Goal: Task Accomplishment & Management: Manage account settings

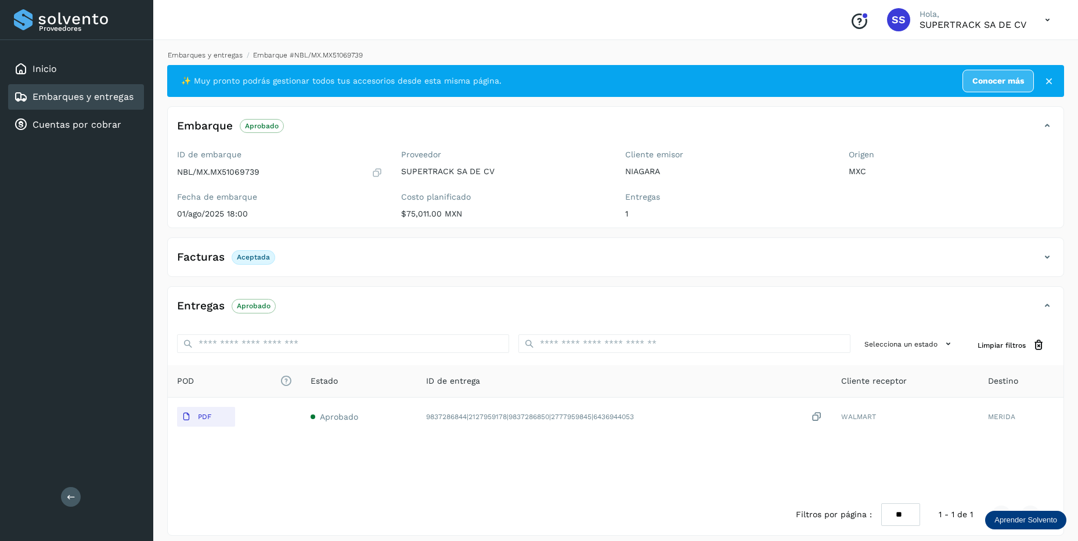
click at [211, 56] on link "Embarques y entregas" at bounding box center [205, 55] width 75 height 8
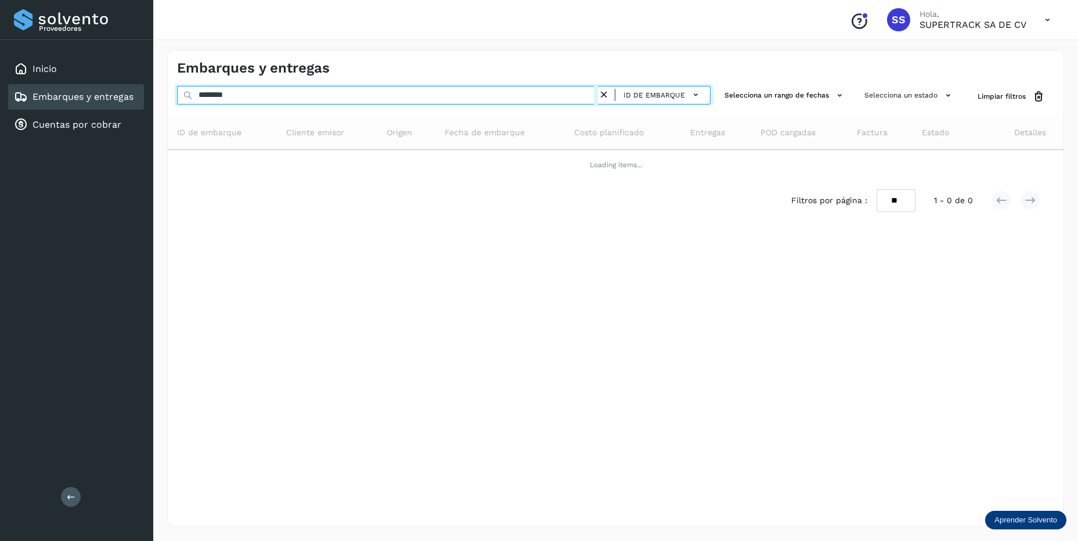
drag, startPoint x: 251, startPoint y: 98, endPoint x: 156, endPoint y: 95, distance: 95.3
click at [156, 95] on div "Embarques y entregas ******** ID de embarque Selecciona un rango de fechas Sele…" at bounding box center [615, 288] width 925 height 505
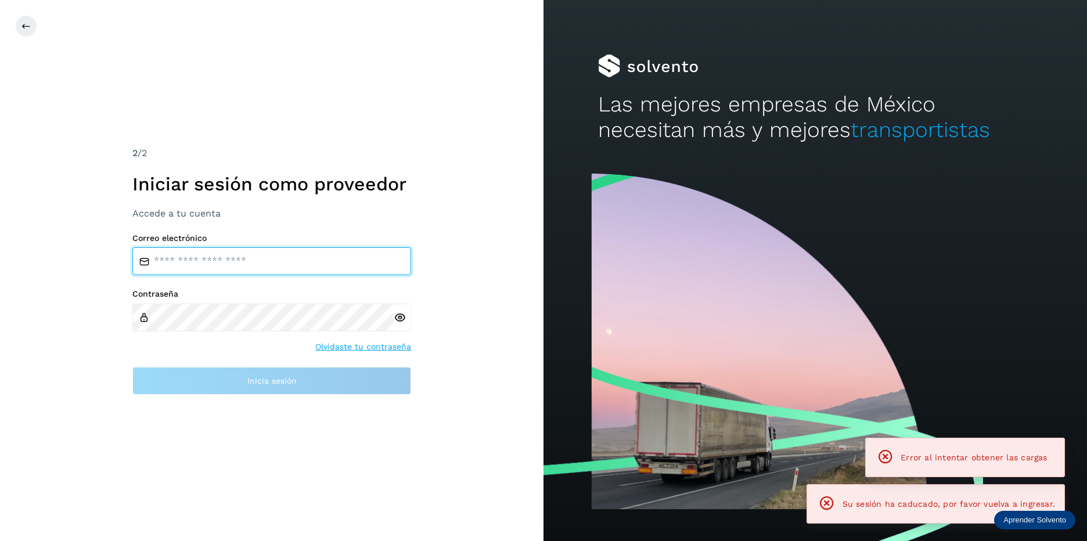
type input "**********"
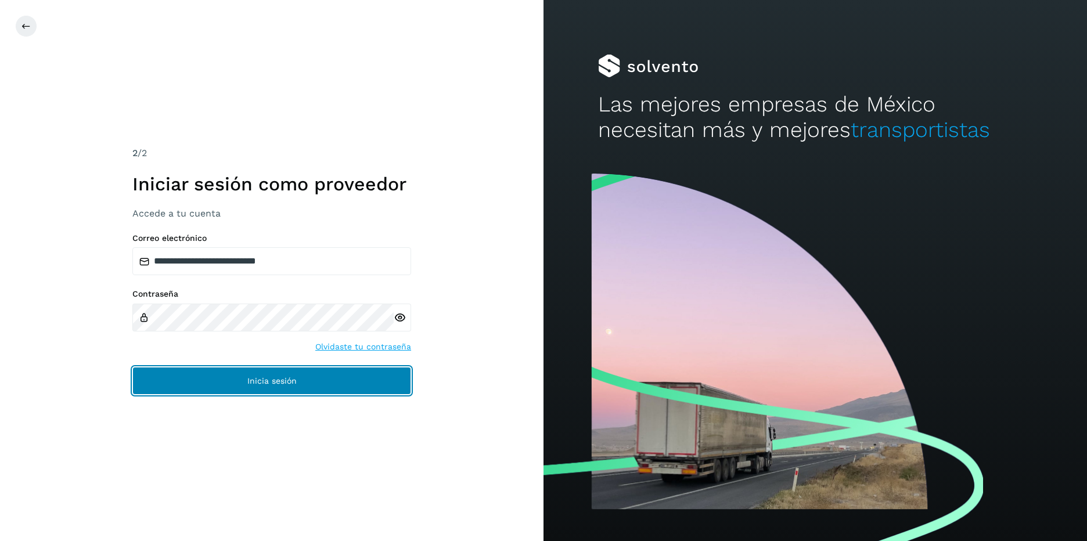
click at [257, 377] on span "Inicia sesión" at bounding box center [271, 381] width 49 height 8
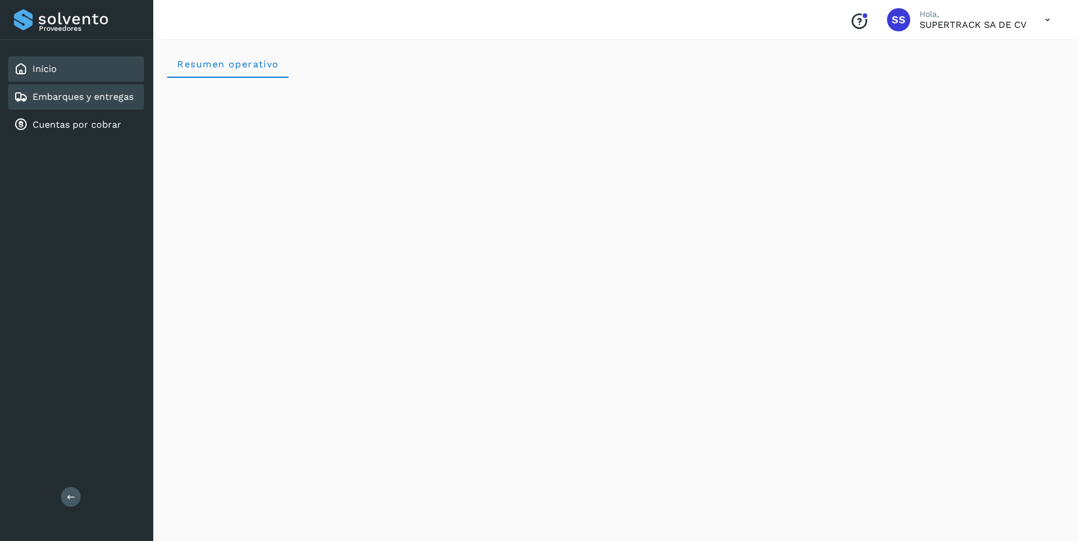
click at [113, 100] on link "Embarques y entregas" at bounding box center [83, 96] width 101 height 11
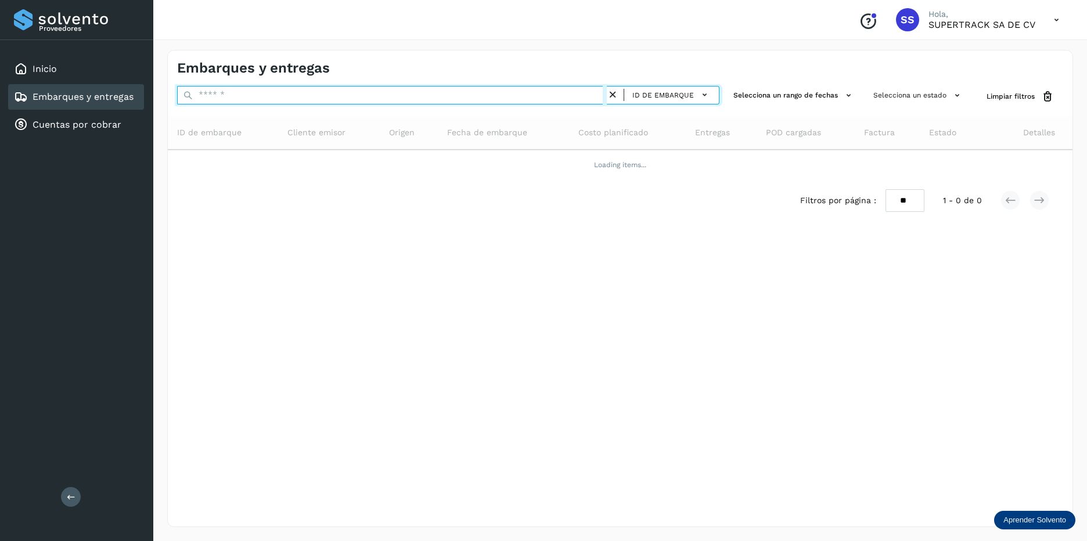
click at [270, 98] on input "text" at bounding box center [392, 95] width 430 height 19
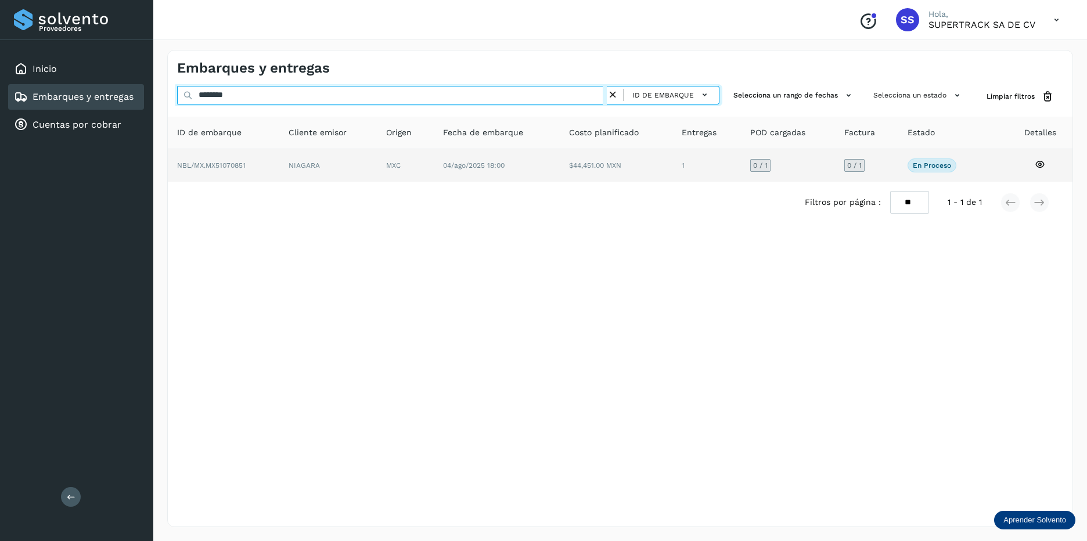
type input "********"
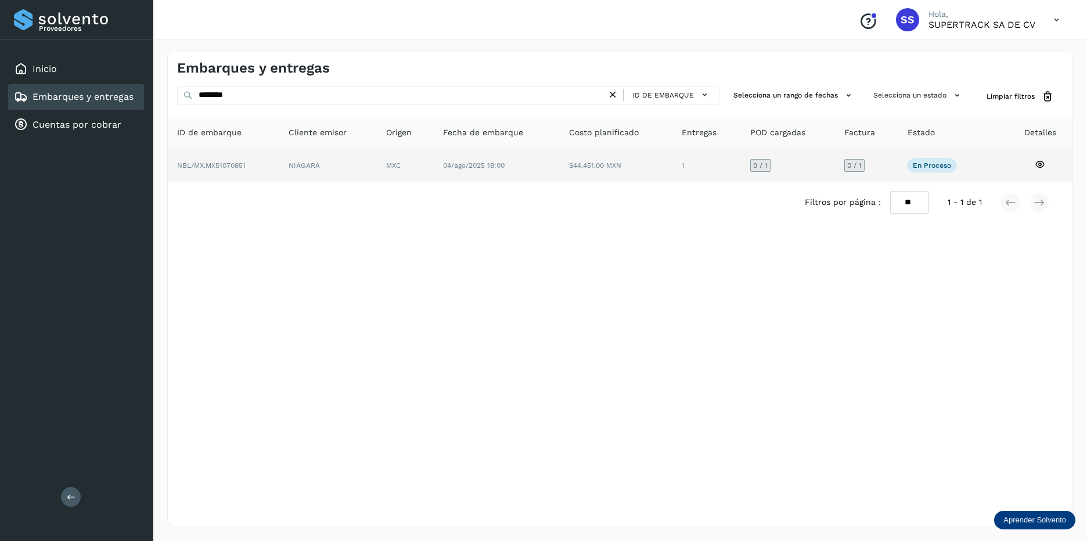
click at [560, 170] on td "04/ago/2025 18:00" at bounding box center [616, 165] width 113 height 33
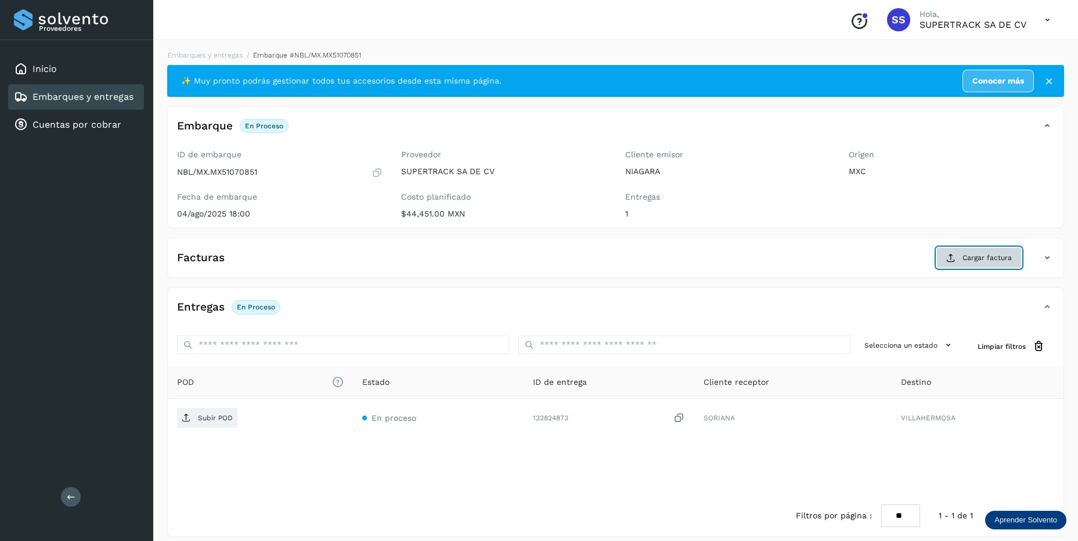
click at [970, 257] on span "Cargar factura" at bounding box center [987, 258] width 49 height 10
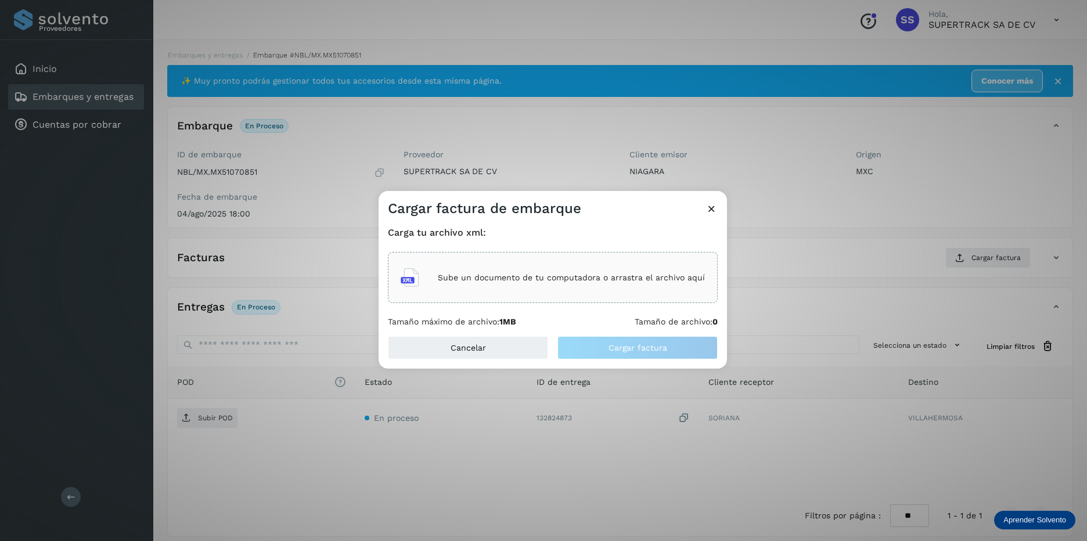
click at [478, 283] on div "Sube un documento de tu computadora o arrastra el archivo aquí" at bounding box center [553, 277] width 304 height 31
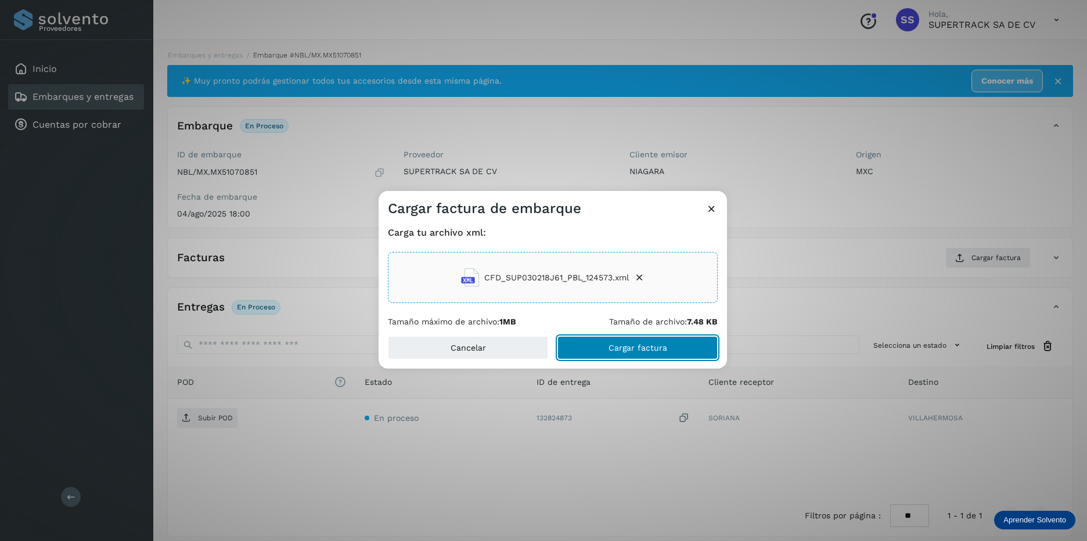
click at [631, 344] on span "Cargar factura" at bounding box center [637, 348] width 59 height 8
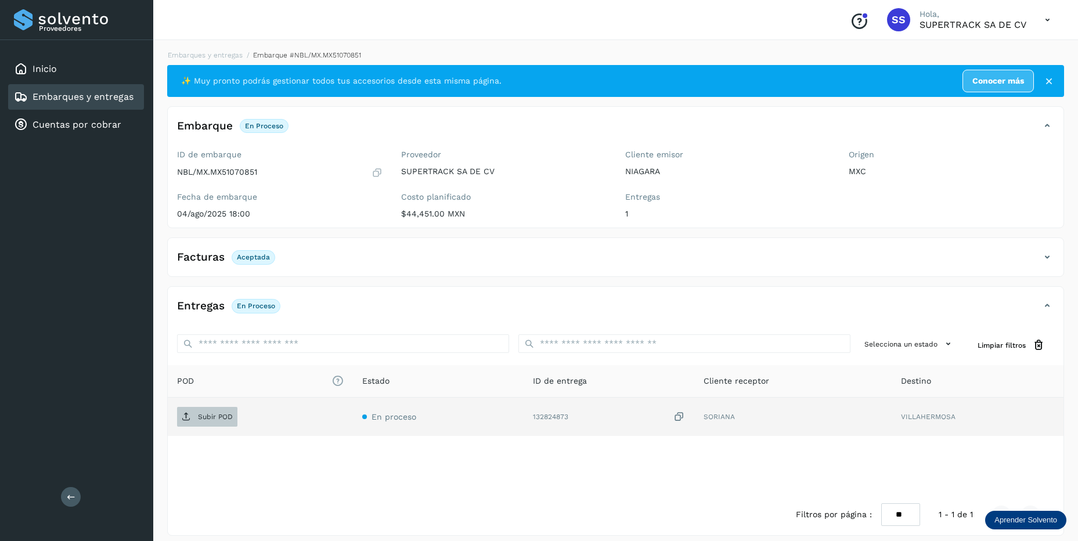
click at [209, 413] on p "Subir POD" at bounding box center [215, 417] width 35 height 8
click at [212, 53] on link "Embarques y entregas" at bounding box center [205, 55] width 75 height 8
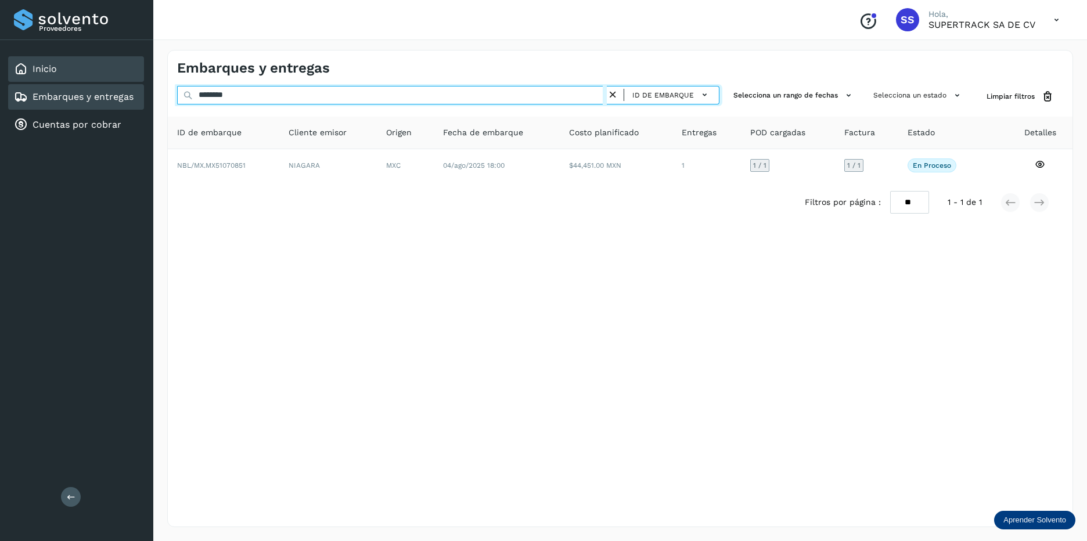
drag, startPoint x: 256, startPoint y: 98, endPoint x: 81, endPoint y: 70, distance: 177.6
click at [81, 70] on div "Proveedores Inicio Embarques y entregas Cuentas por cobrar Salir Conoce nuestro…" at bounding box center [543, 270] width 1087 height 541
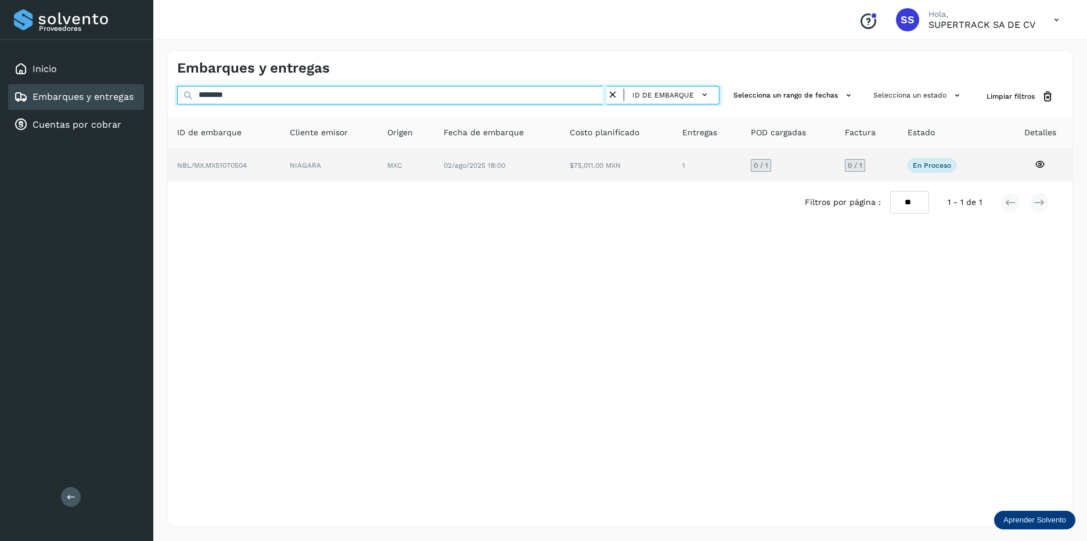
type input "********"
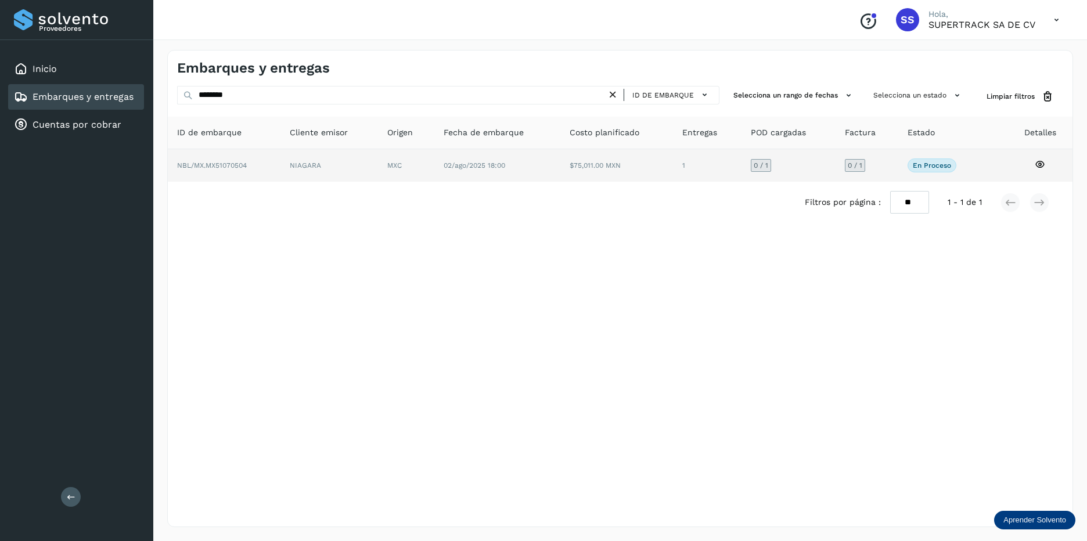
click at [378, 167] on td "NIAGARA" at bounding box center [406, 165] width 56 height 33
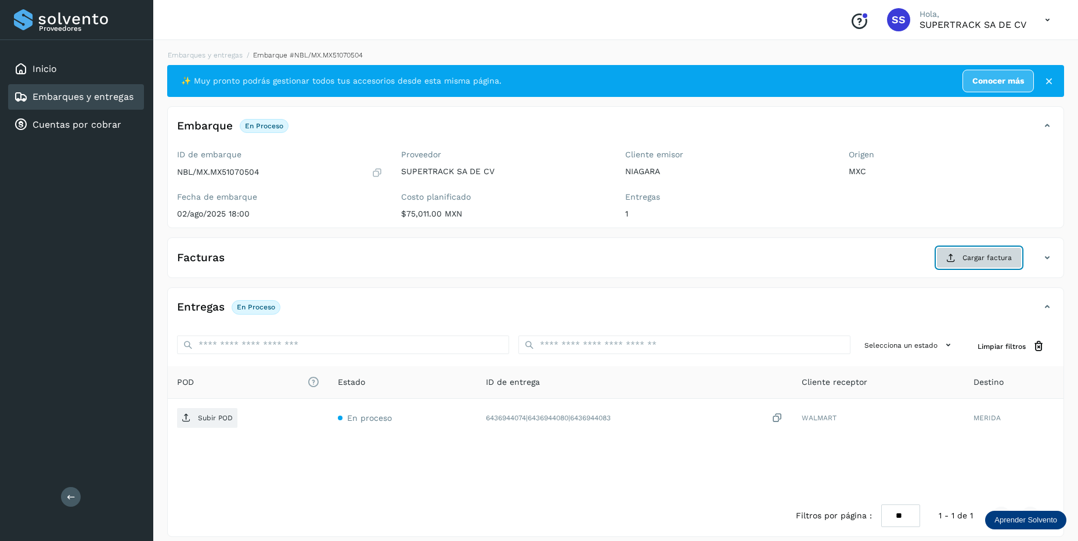
click at [959, 257] on button "Cargar factura" at bounding box center [978, 257] width 85 height 21
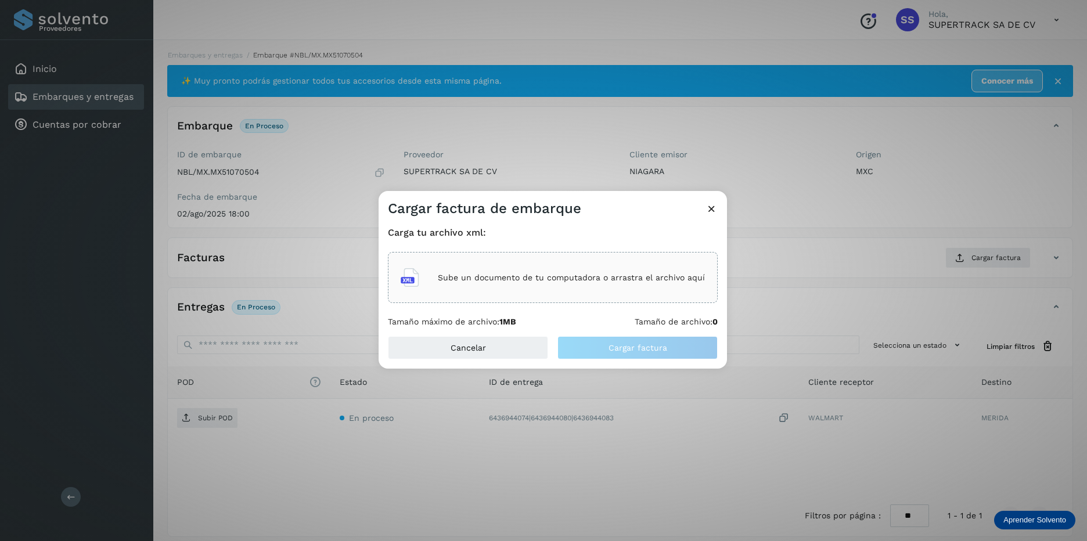
click at [532, 281] on p "Sube un documento de tu computadora o arrastra el archivo aquí" at bounding box center [571, 278] width 267 height 10
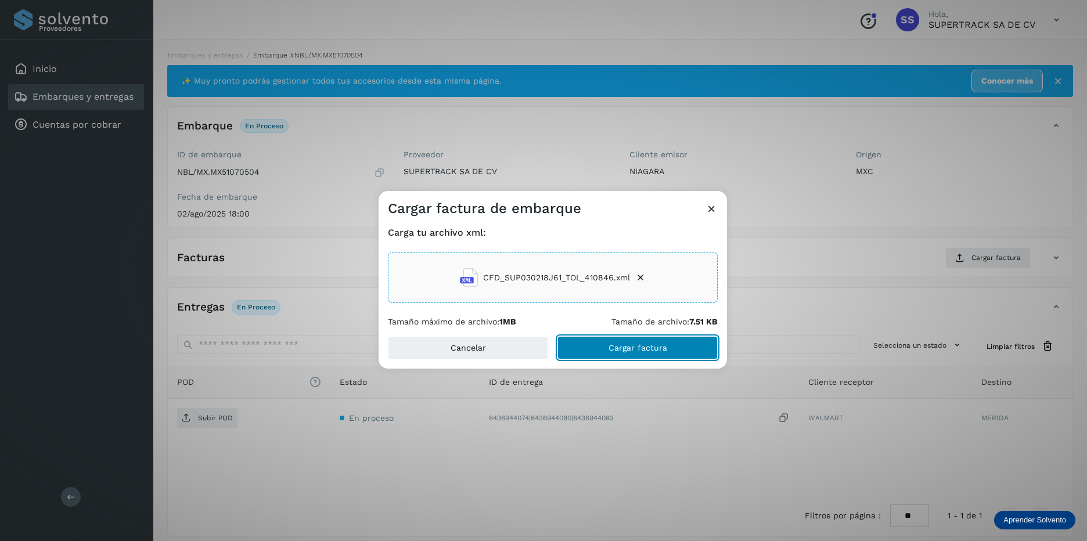
click at [632, 356] on button "Cargar factura" at bounding box center [637, 347] width 160 height 23
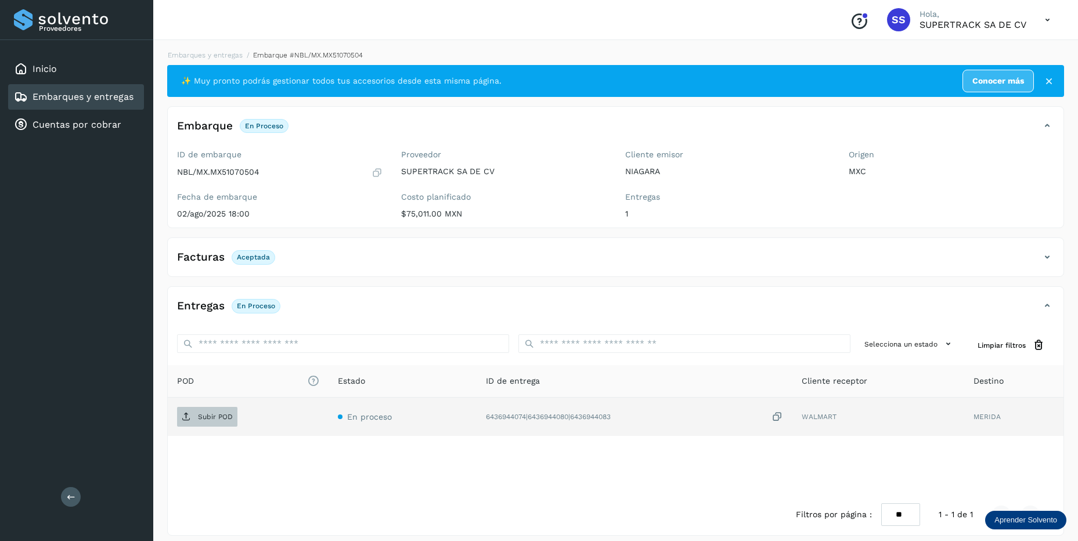
click at [201, 421] on span "Subir POD" at bounding box center [207, 417] width 60 height 19
click at [243, 51] on li "Embarques y entregas" at bounding box center [303, 55] width 120 height 10
click at [225, 55] on link "Embarques y entregas" at bounding box center [205, 55] width 75 height 8
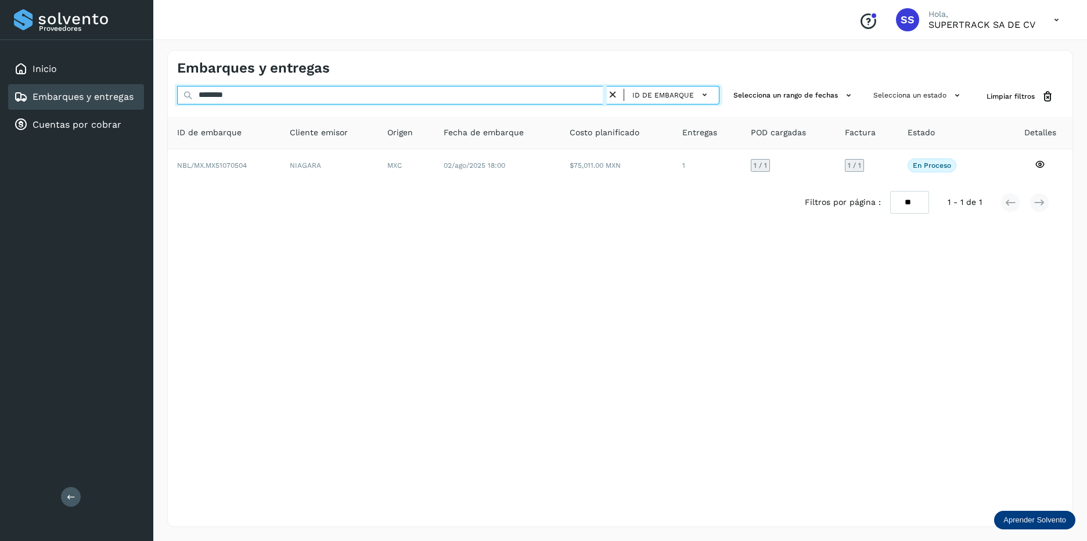
drag, startPoint x: 261, startPoint y: 96, endPoint x: -2, endPoint y: 44, distance: 268.8
click at [0, 44] on html "Proveedores Inicio Embarques y entregas Cuentas por cobrar Salir Conoce nuestro…" at bounding box center [543, 270] width 1087 height 541
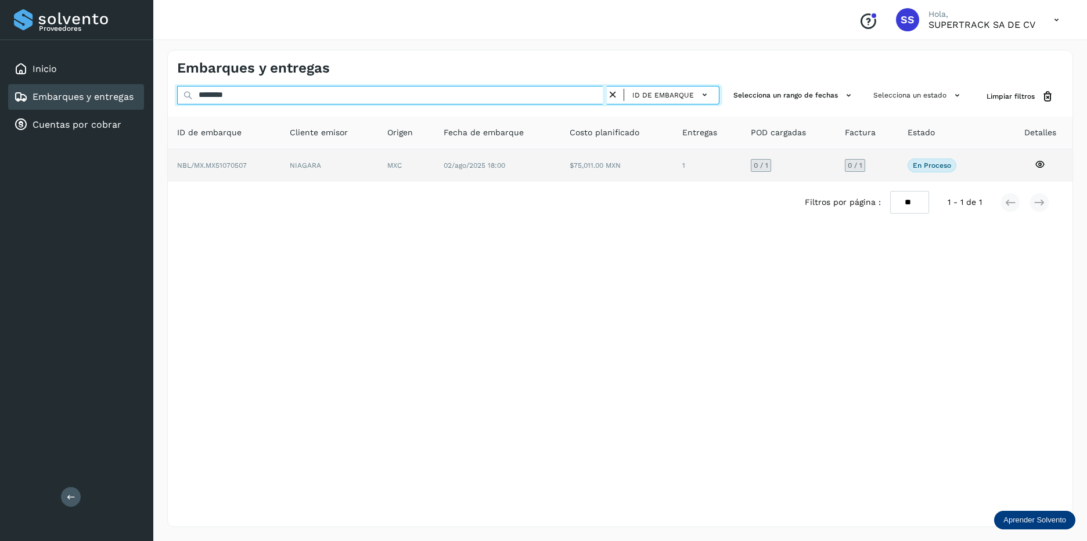
type input "********"
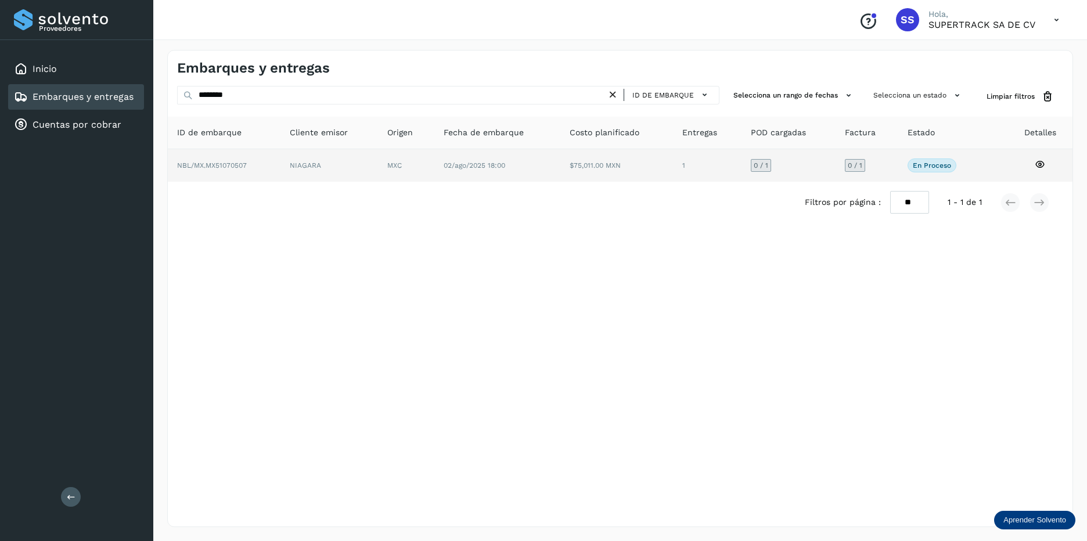
click at [280, 177] on td "NBL/MX.MX51070507" at bounding box center [329, 165] width 98 height 33
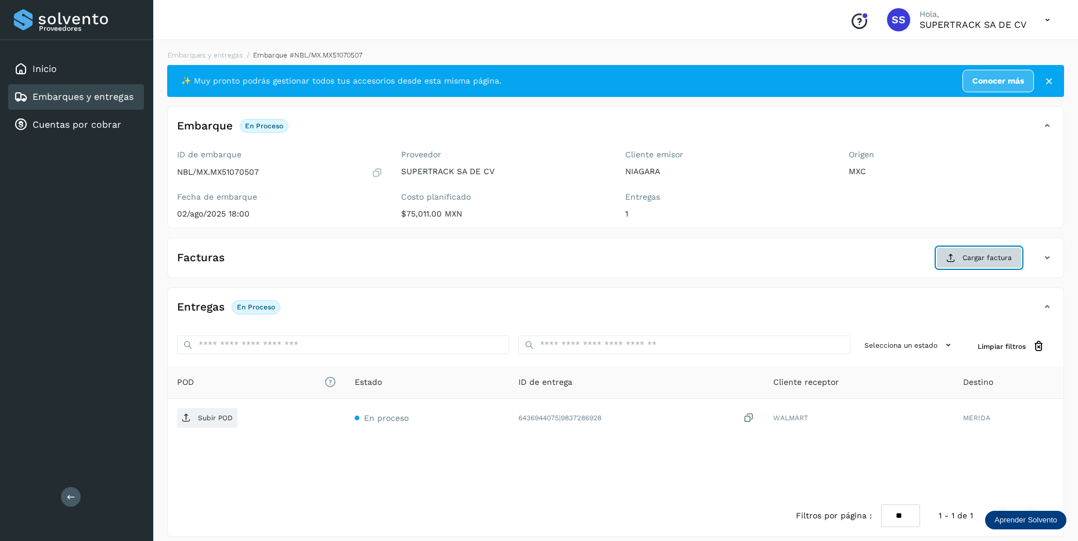
click at [1009, 261] on span "Cargar factura" at bounding box center [987, 258] width 49 height 10
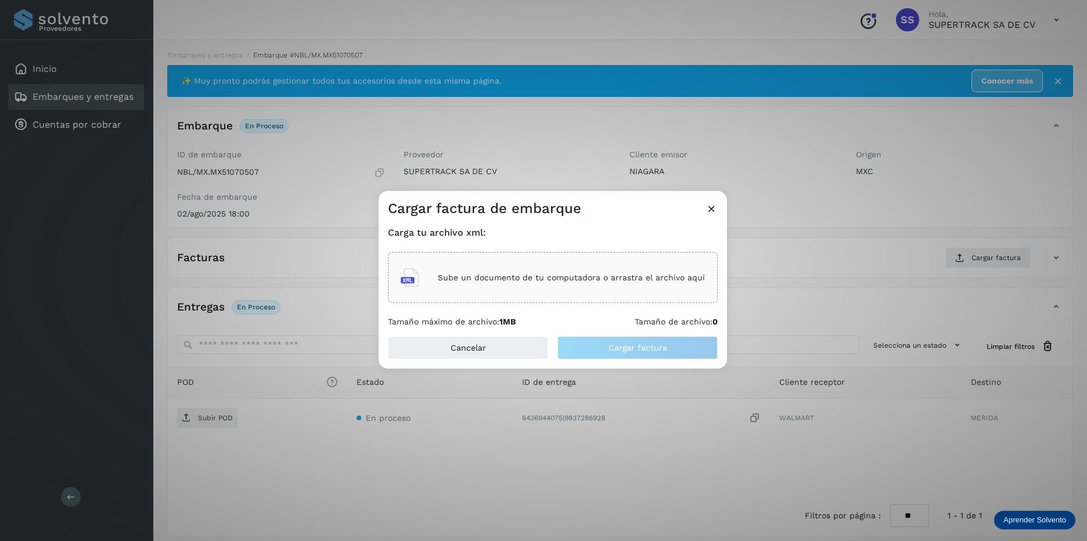
click at [585, 283] on div "Sube un documento de tu computadora o arrastra el archivo aquí" at bounding box center [553, 277] width 304 height 31
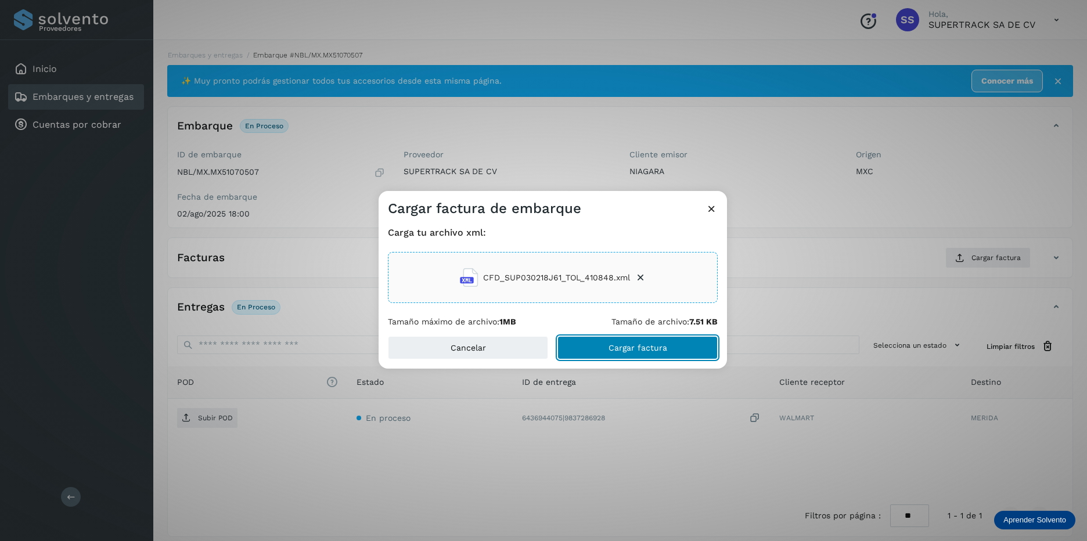
click at [651, 347] on span "Cargar factura" at bounding box center [637, 348] width 59 height 8
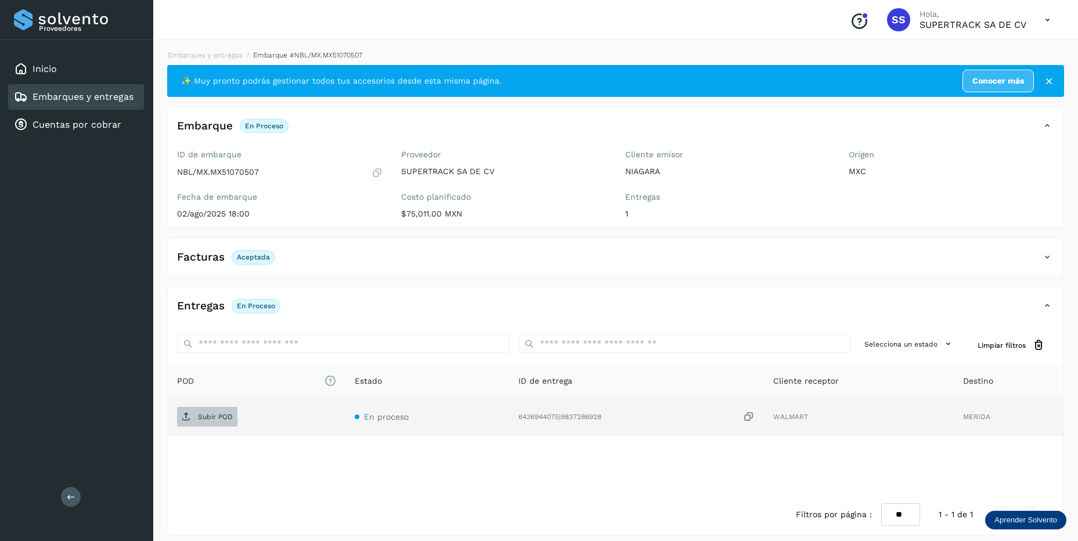
click at [219, 426] on button "Subir POD" at bounding box center [207, 417] width 60 height 20
click at [193, 60] on div "Embarques y entregas Embarque #NBL/MX.MX51070507 ✨ Muy pronto podrás gestionar …" at bounding box center [615, 293] width 897 height 486
click at [200, 57] on link "Embarques y entregas" at bounding box center [205, 55] width 75 height 8
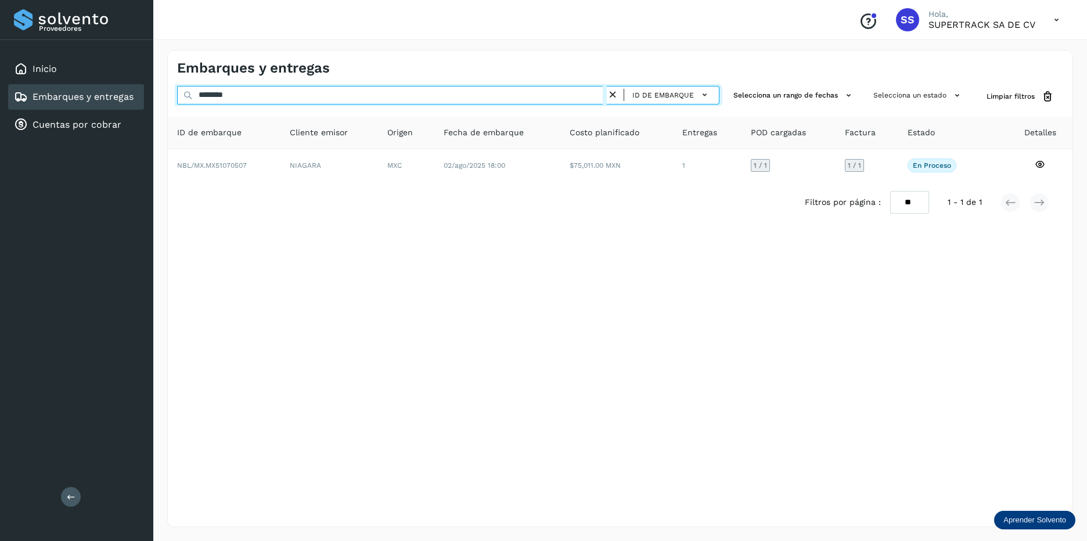
drag, startPoint x: 244, startPoint y: 90, endPoint x: -2, endPoint y: 33, distance: 253.2
click at [0, 33] on html "Proveedores Inicio Embarques y entregas Cuentas por cobrar Salir Conoce nuestro…" at bounding box center [543, 270] width 1087 height 541
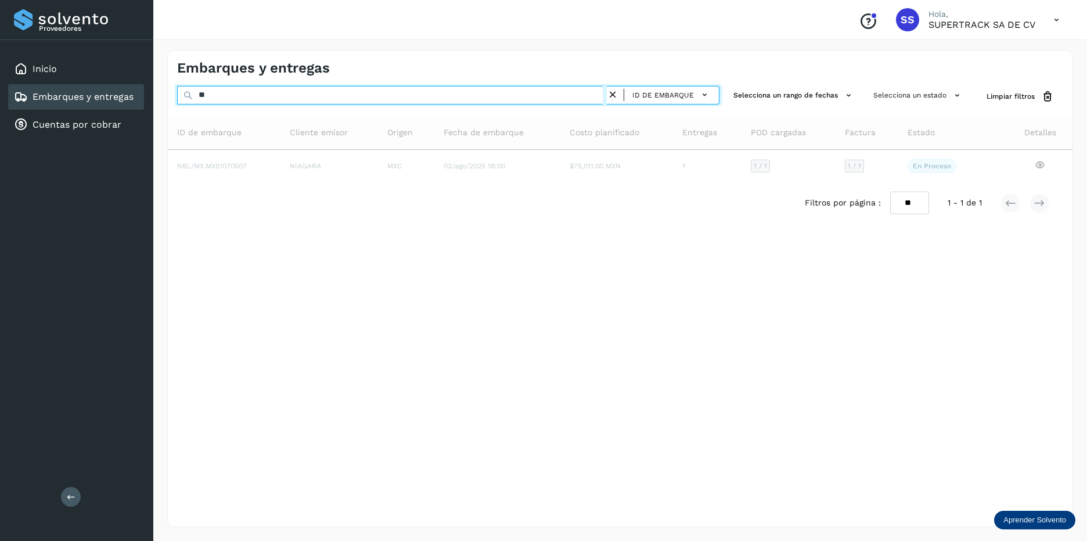
type input "*"
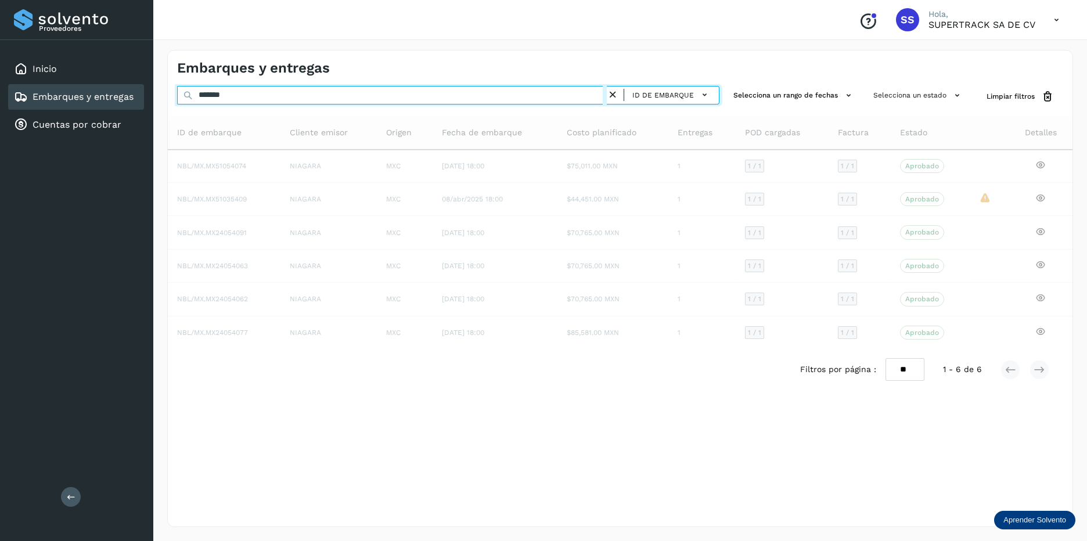
type input "********"
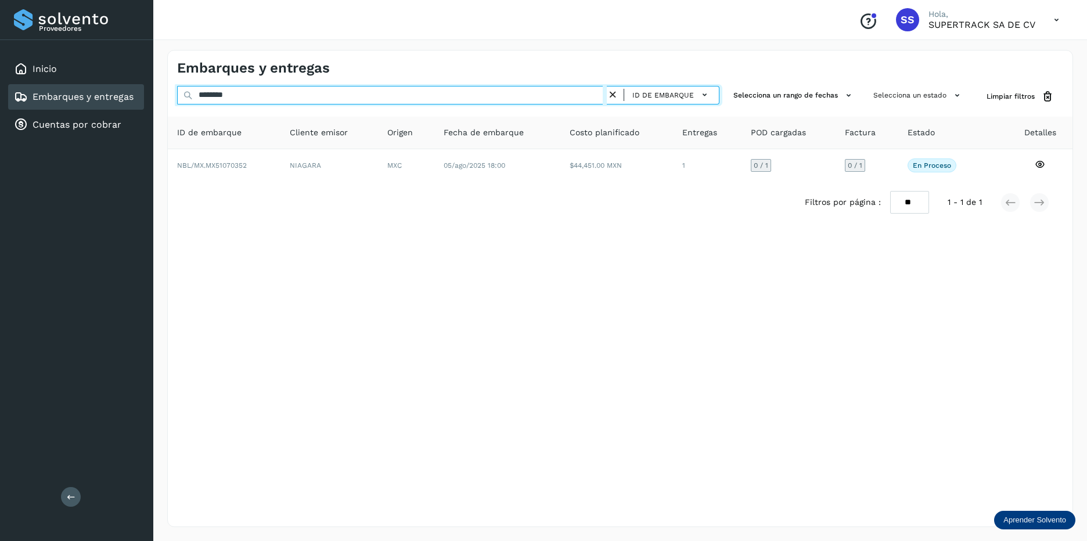
drag, startPoint x: 246, startPoint y: 96, endPoint x: 189, endPoint y: 95, distance: 57.5
click at [189, 95] on div "******** ID de embarque" at bounding box center [448, 96] width 542 height 21
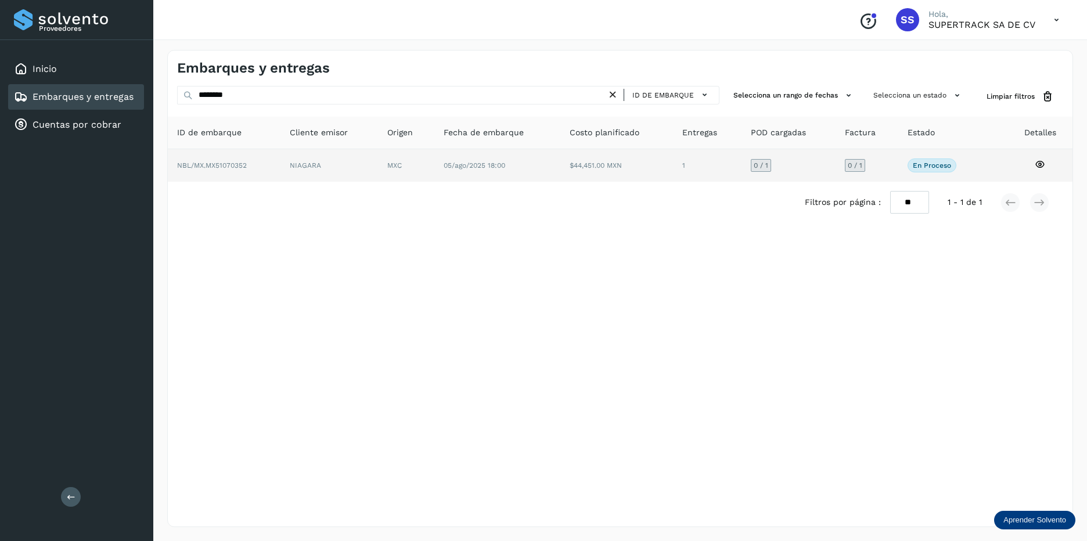
click at [378, 162] on td "NIAGARA" at bounding box center [406, 165] width 56 height 33
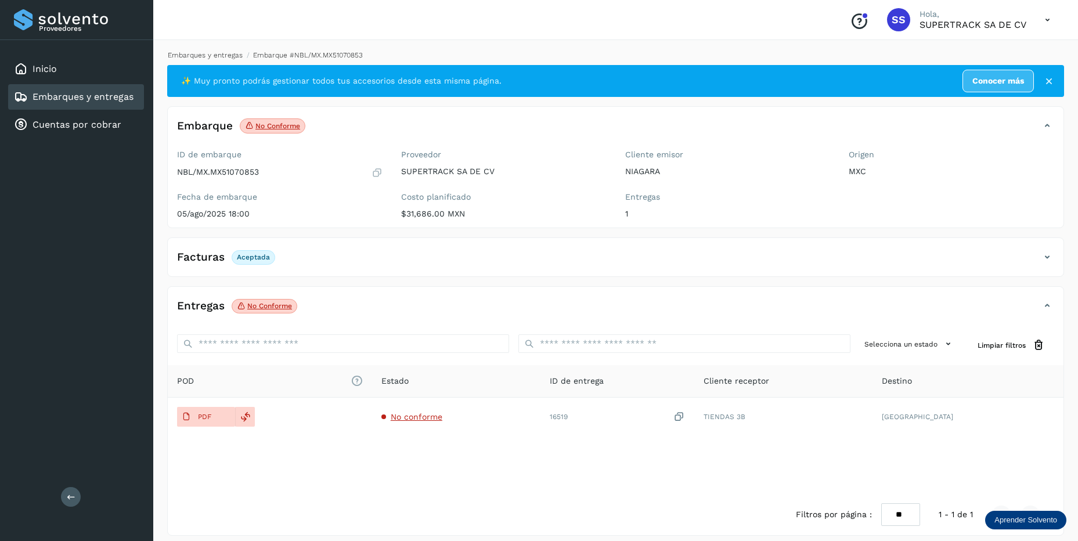
click at [218, 51] on link "Embarques y entregas" at bounding box center [205, 55] width 75 height 8
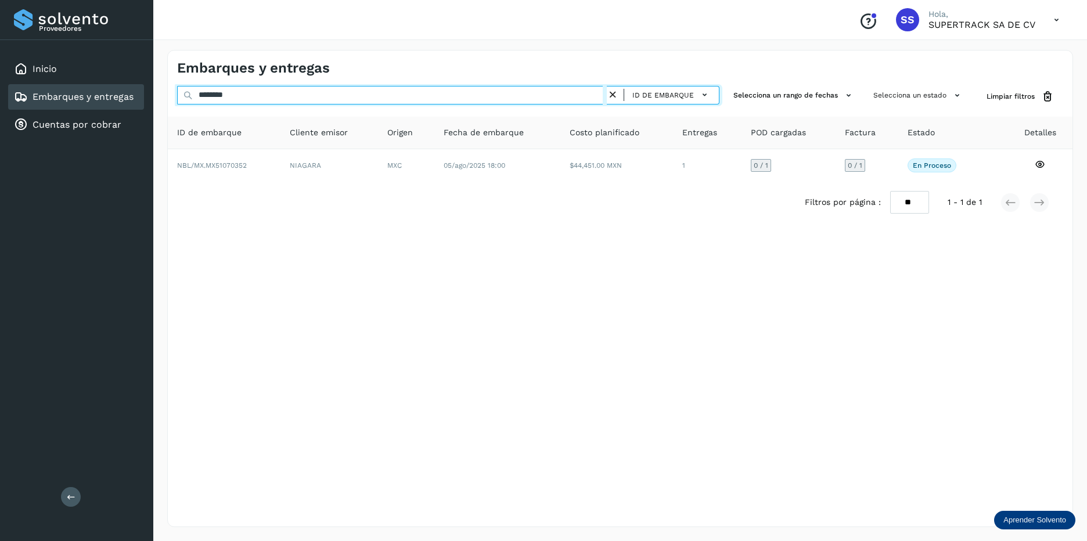
drag, startPoint x: 249, startPoint y: 93, endPoint x: 275, endPoint y: 93, distance: 26.1
click at [275, 93] on input "********" at bounding box center [392, 95] width 430 height 19
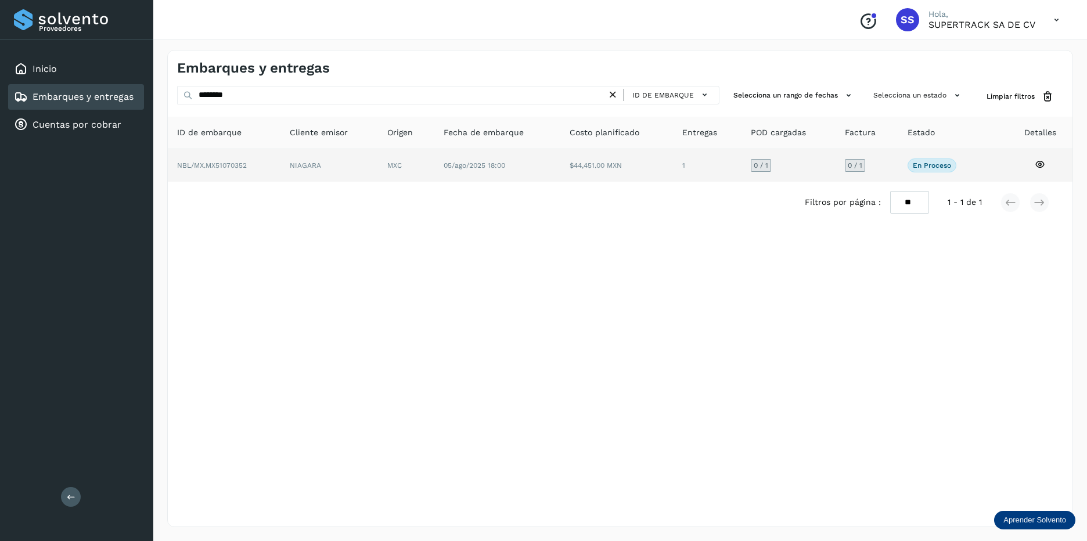
click at [280, 163] on td "NBL/MX.MX51070352" at bounding box center [329, 165] width 98 height 33
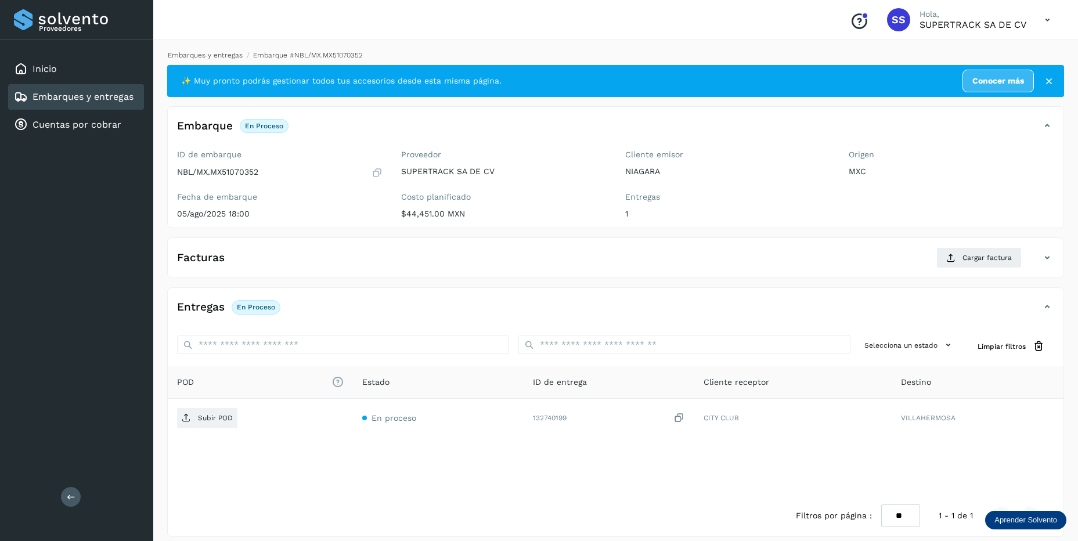
click at [217, 56] on link "Embarques y entregas" at bounding box center [205, 55] width 75 height 8
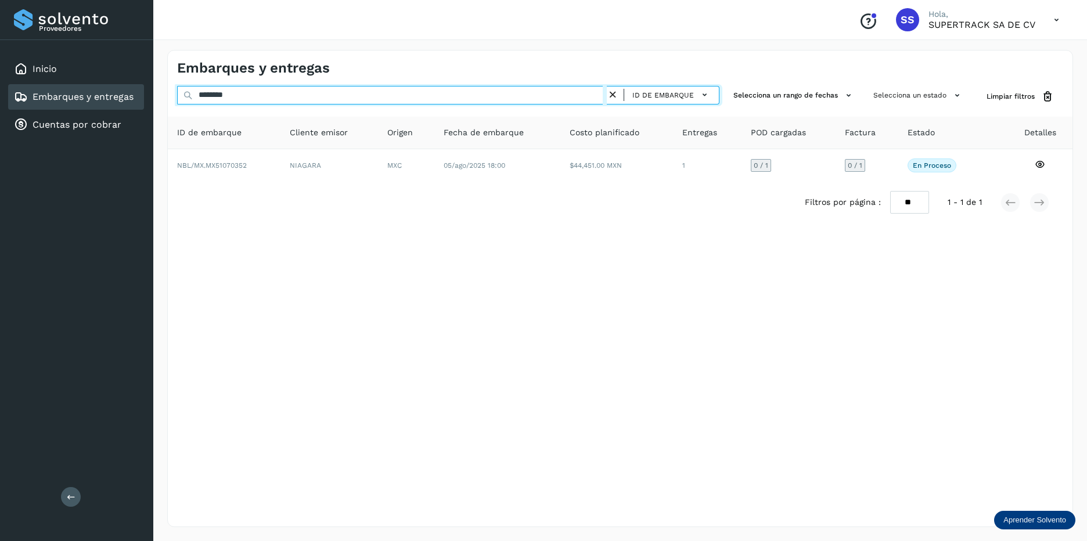
drag, startPoint x: 251, startPoint y: 92, endPoint x: 207, endPoint y: 89, distance: 43.6
click at [163, 89] on div "Embarques y entregas ******** ID de embarque Selecciona un rango de fechas Sele…" at bounding box center [620, 288] width 934 height 505
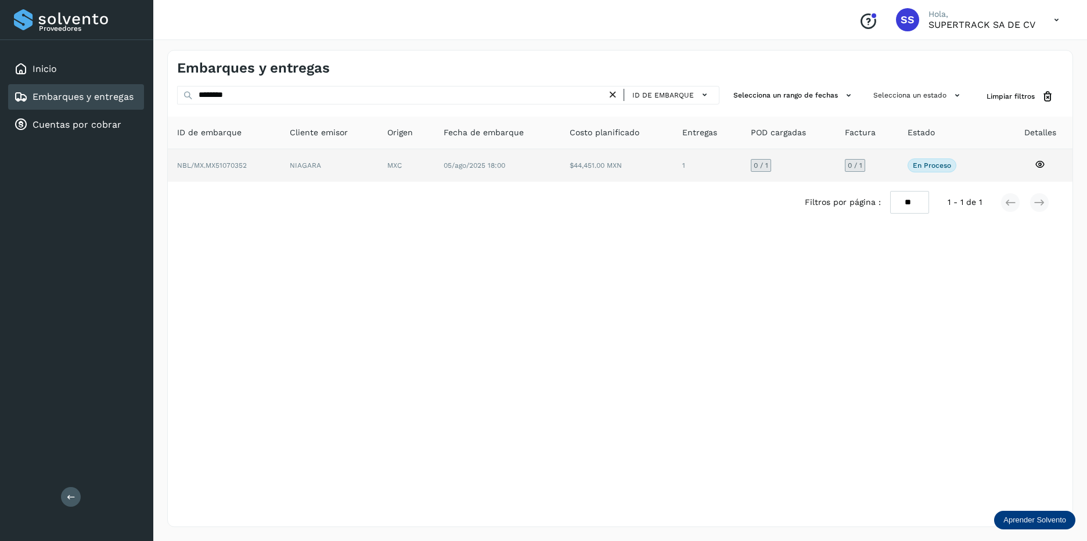
click at [280, 167] on td "NBL/MX.MX51070352" at bounding box center [329, 165] width 98 height 33
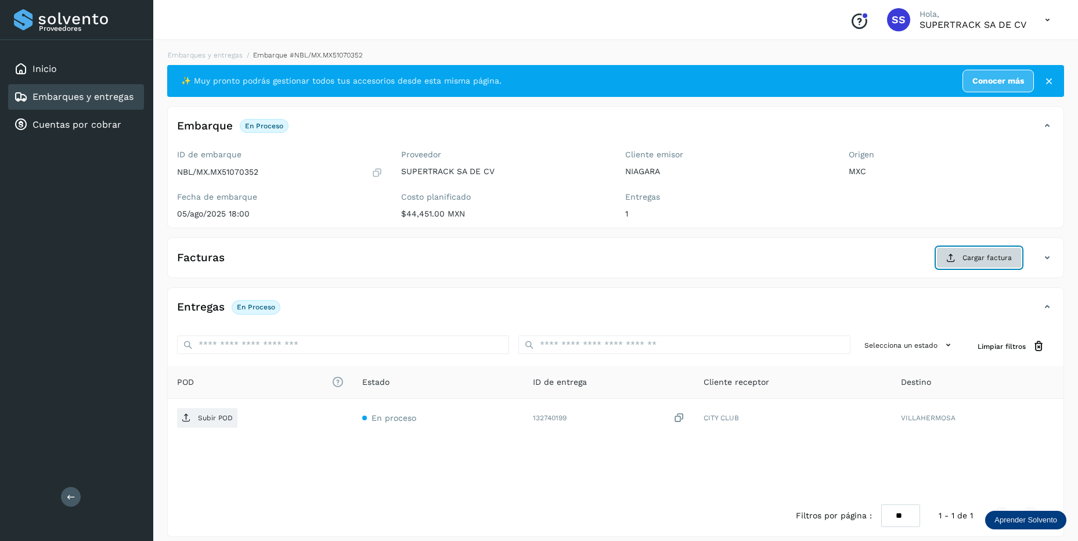
click at [971, 268] on button "Cargar factura" at bounding box center [978, 257] width 85 height 21
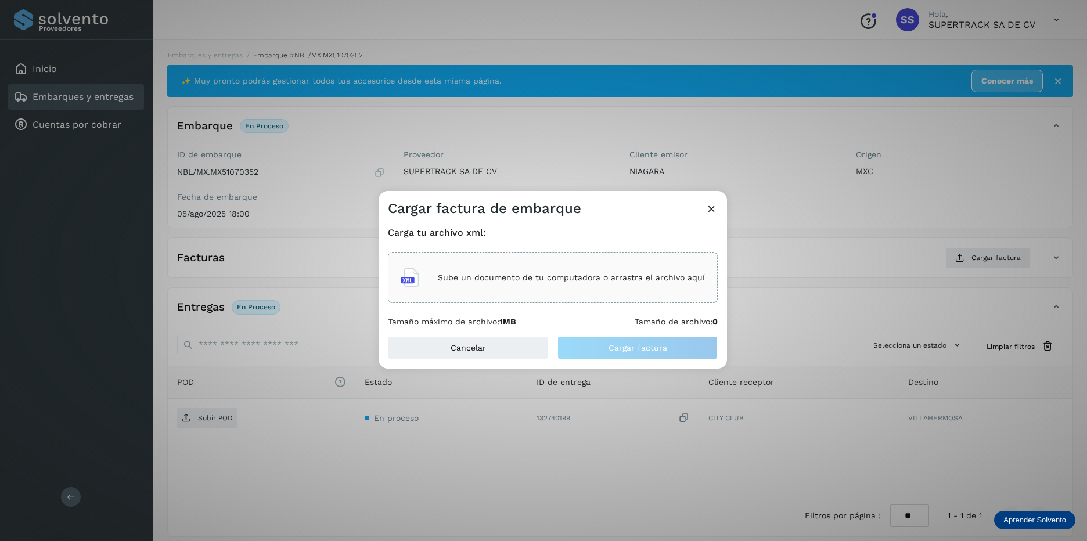
click at [564, 282] on p "Sube un documento de tu computadora o arrastra el archivo aquí" at bounding box center [571, 278] width 267 height 10
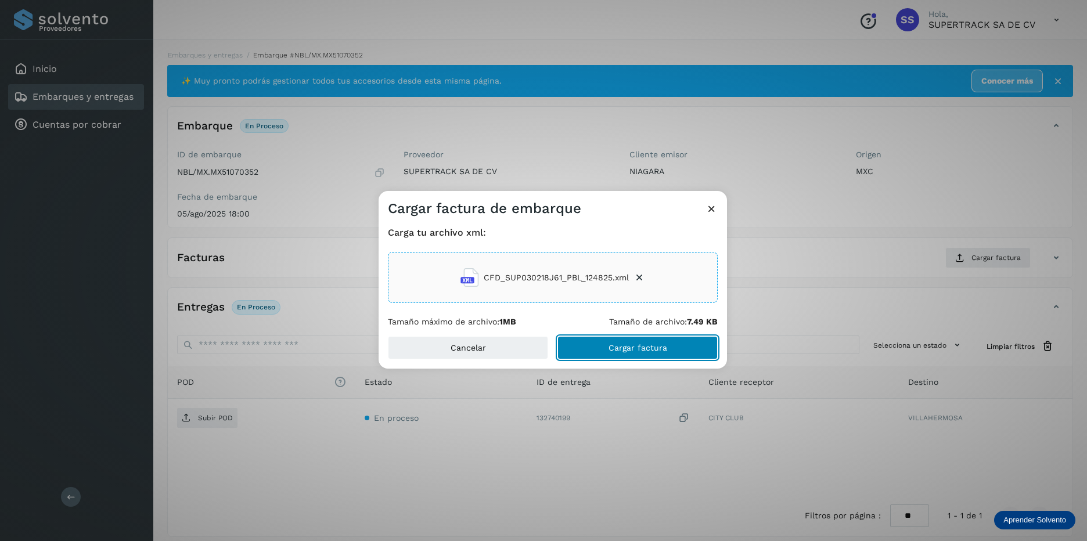
click at [622, 342] on button "Cargar factura" at bounding box center [637, 347] width 160 height 23
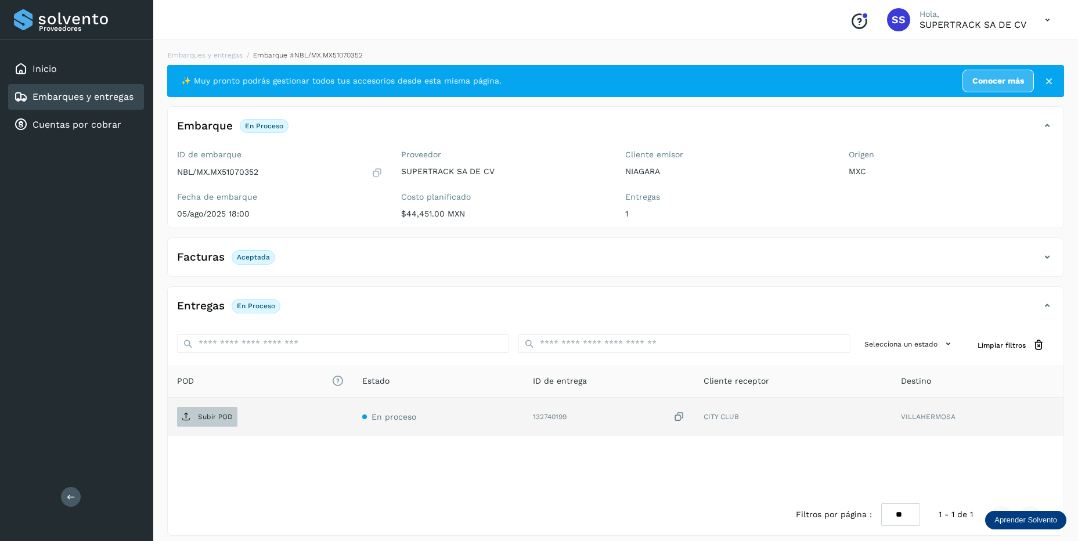
click at [198, 423] on span "Subir POD" at bounding box center [207, 417] width 60 height 19
click at [209, 52] on link "Embarques y entregas" at bounding box center [205, 55] width 75 height 8
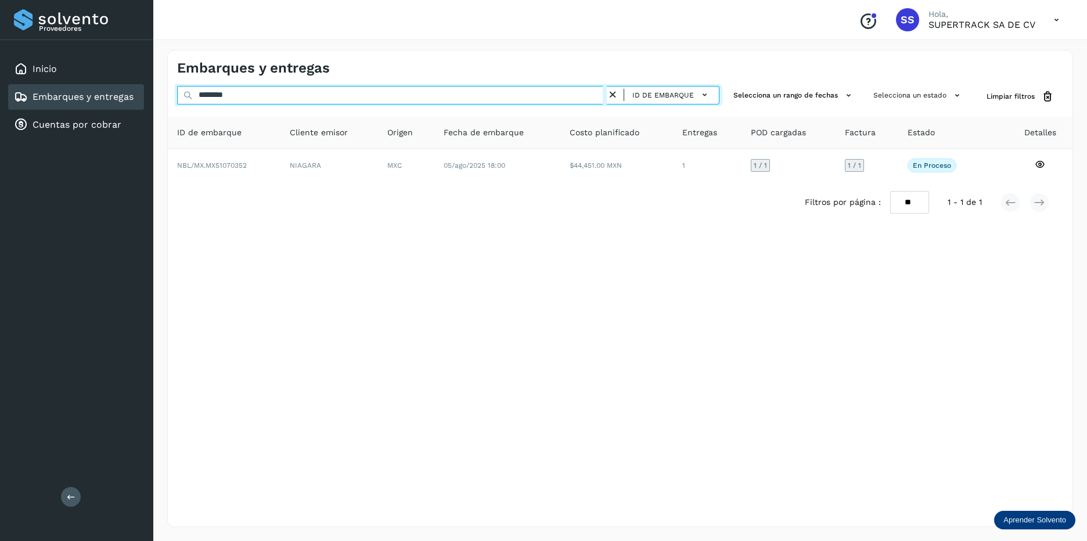
drag, startPoint x: 261, startPoint y: 96, endPoint x: 153, endPoint y: 91, distance: 108.7
click at [153, 91] on div "Proveedores Inicio Embarques y entregas Cuentas por cobrar Salir Conoce nuestro…" at bounding box center [543, 270] width 1087 height 541
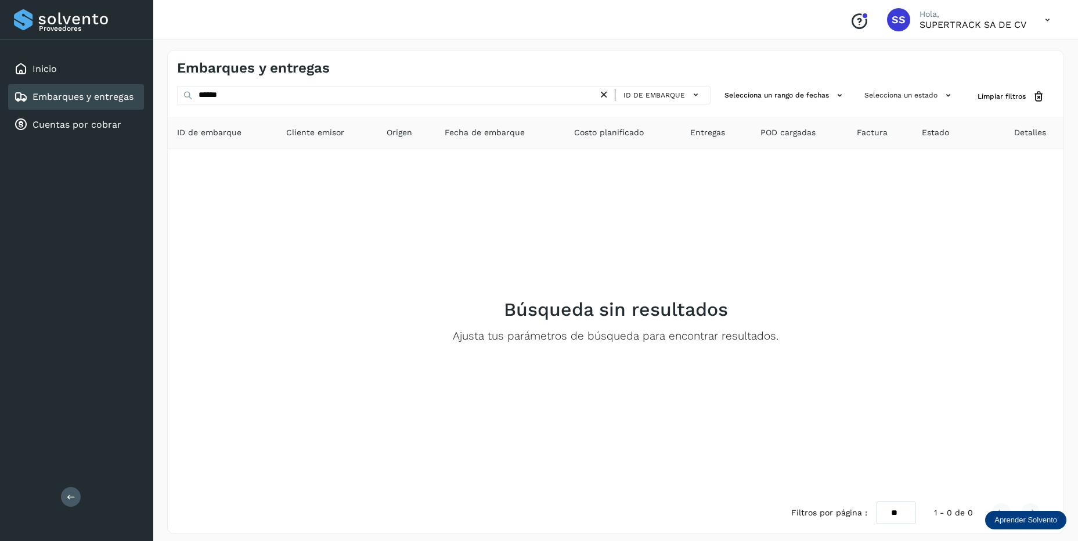
drag, startPoint x: 291, startPoint y: 107, endPoint x: 280, endPoint y: 100, distance: 12.6
click at [280, 100] on div "****** ID de embarque" at bounding box center [444, 96] width 534 height 21
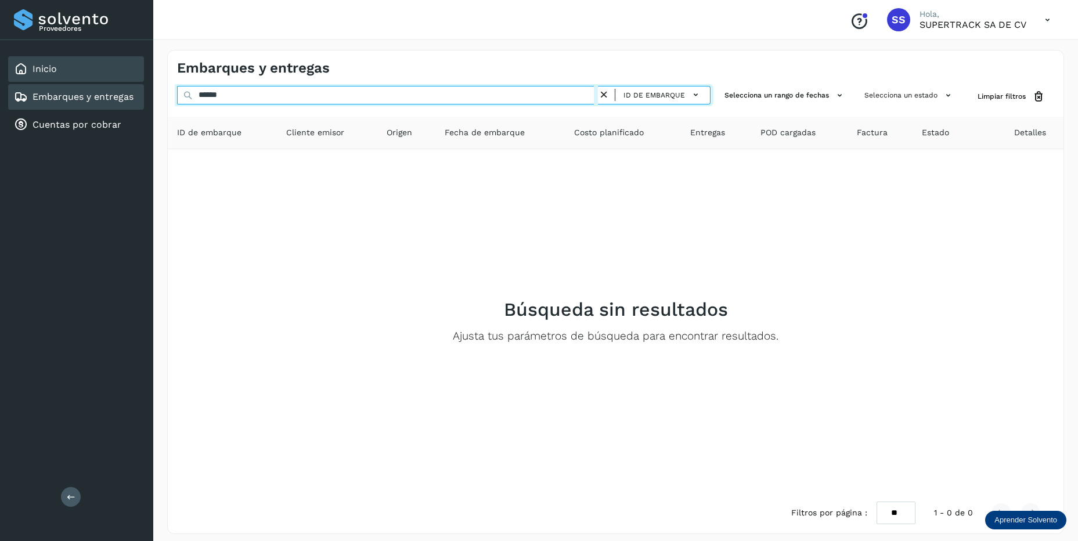
drag, startPoint x: 274, startPoint y: 93, endPoint x: 78, endPoint y: 62, distance: 198.8
click at [64, 64] on div "Proveedores Inicio Embarques y entregas Cuentas por cobrar Salir Conoce nuestro…" at bounding box center [539, 274] width 1078 height 548
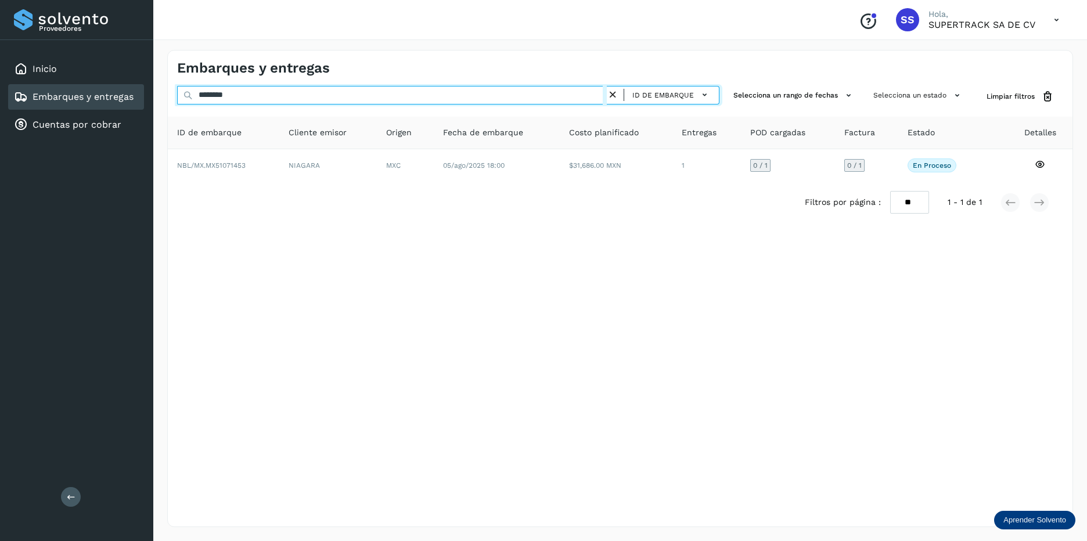
drag, startPoint x: 248, startPoint y: 96, endPoint x: 168, endPoint y: 93, distance: 79.6
click at [168, 93] on div "******** ID de embarque Selecciona un rango de fechas Selecciona un estado Limp…" at bounding box center [620, 96] width 905 height 21
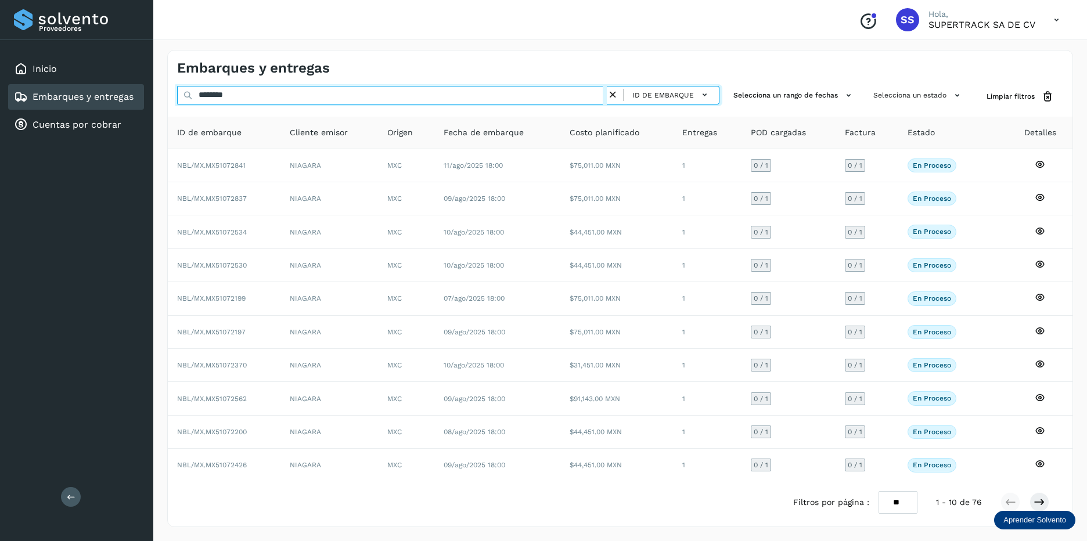
click at [264, 99] on input "********" at bounding box center [392, 95] width 430 height 19
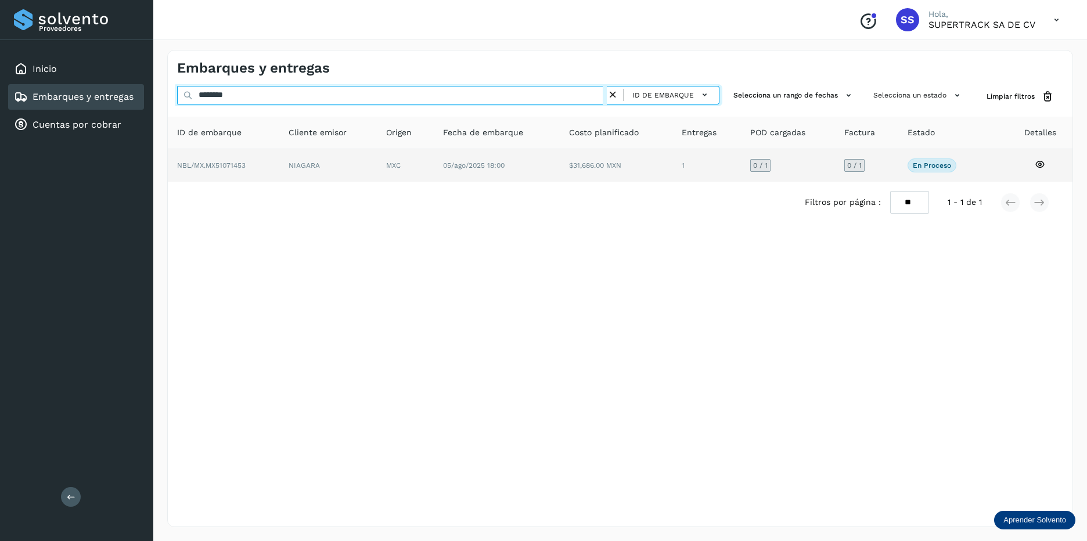
type input "********"
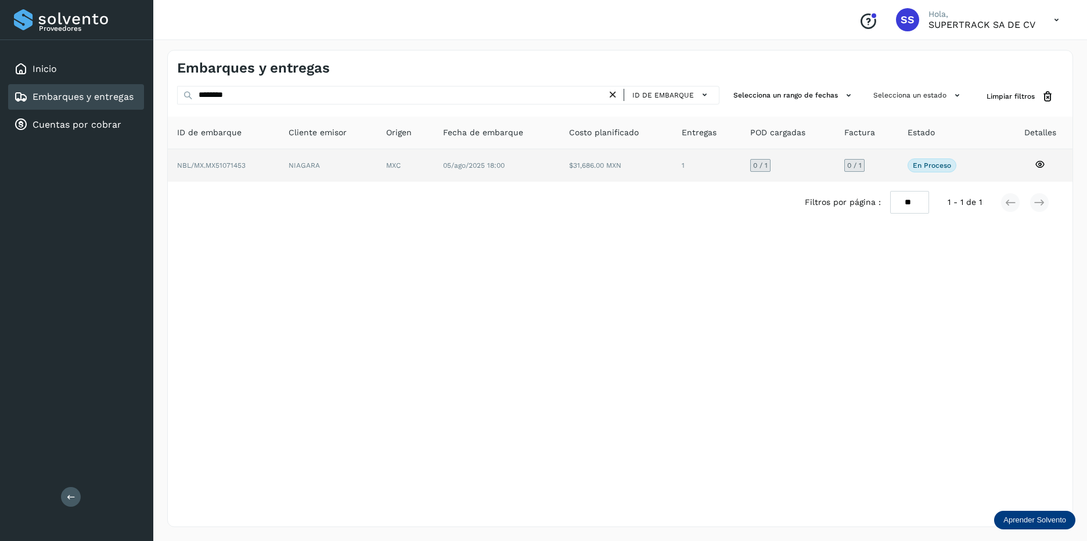
click at [377, 158] on td "NIAGARA" at bounding box center [405, 165] width 56 height 33
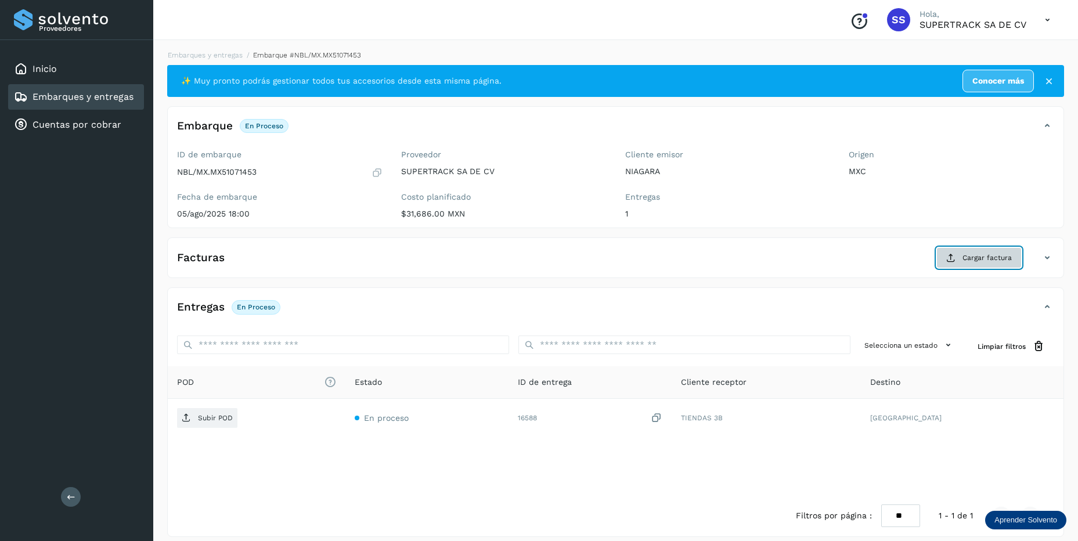
click at [995, 262] on span "Cargar factura" at bounding box center [987, 258] width 49 height 10
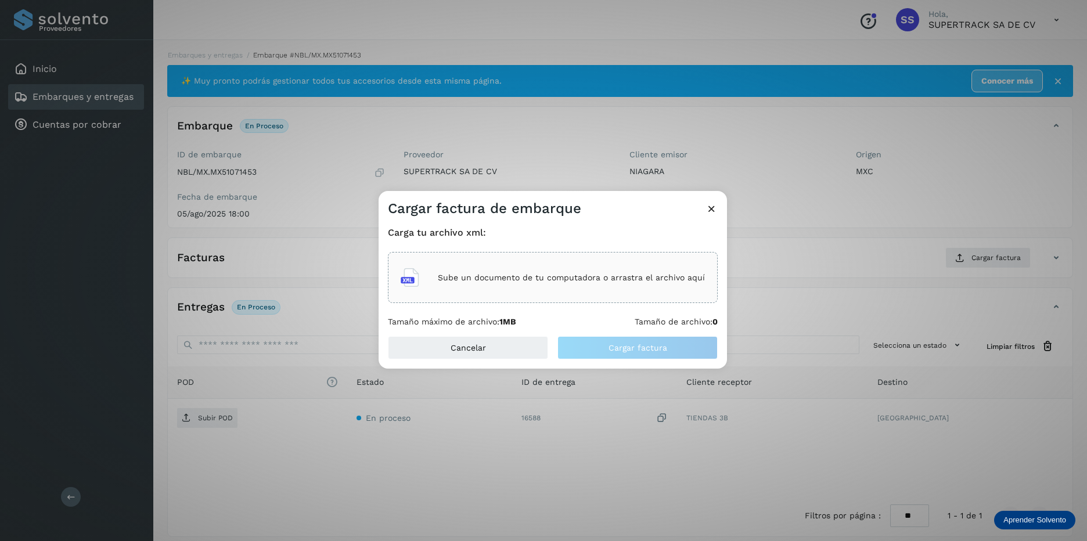
click at [505, 282] on p "Sube un documento de tu computadora o arrastra el archivo aquí" at bounding box center [571, 278] width 267 height 10
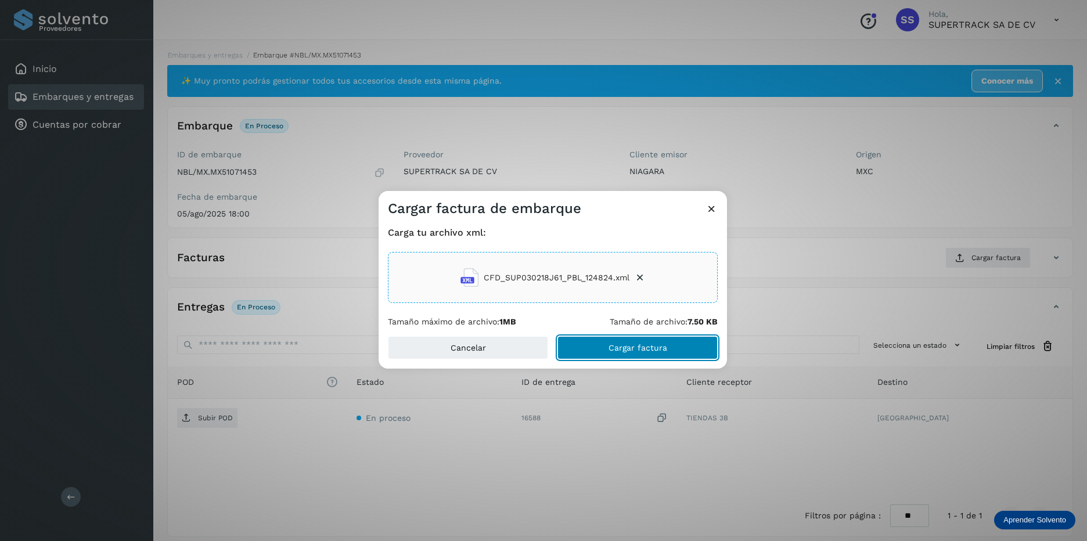
click at [597, 347] on button "Cargar factura" at bounding box center [637, 347] width 160 height 23
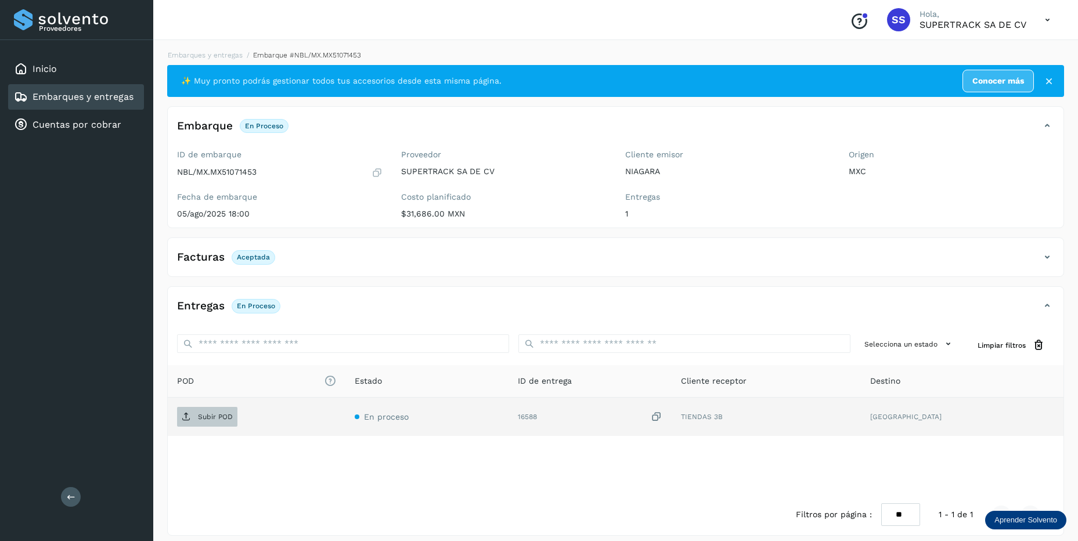
click at [208, 415] on p "Subir POD" at bounding box center [215, 417] width 35 height 8
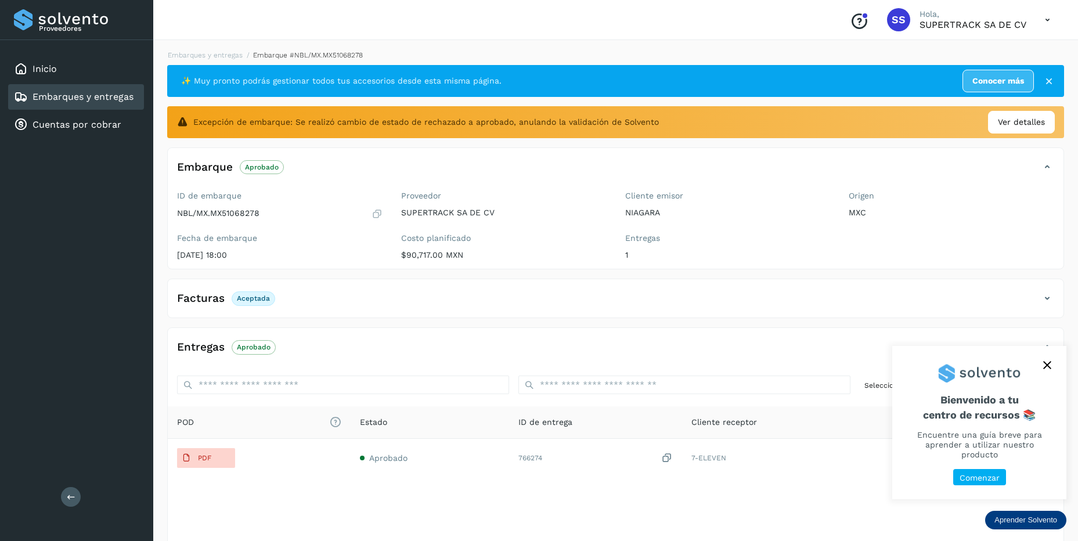
scroll to position [50, 0]
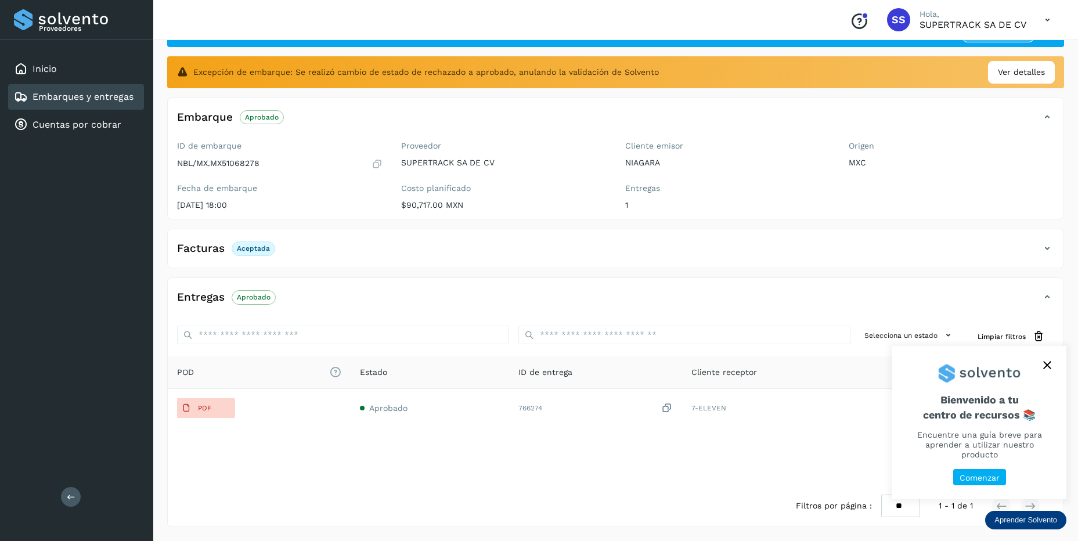
click at [1040, 374] on button "close," at bounding box center [1047, 364] width 17 height 17
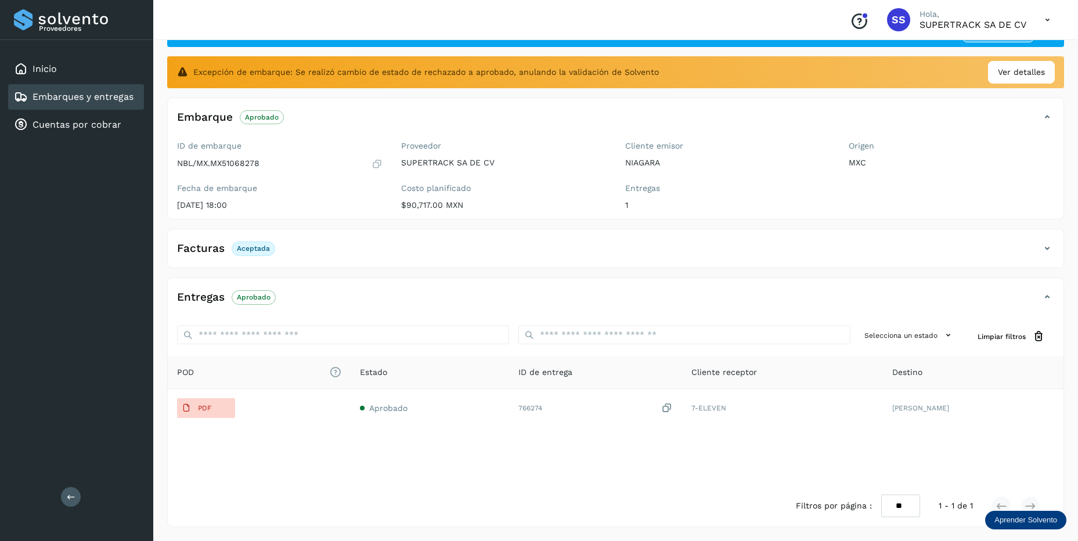
click at [1044, 377] on div "Destino" at bounding box center [973, 372] width 162 height 12
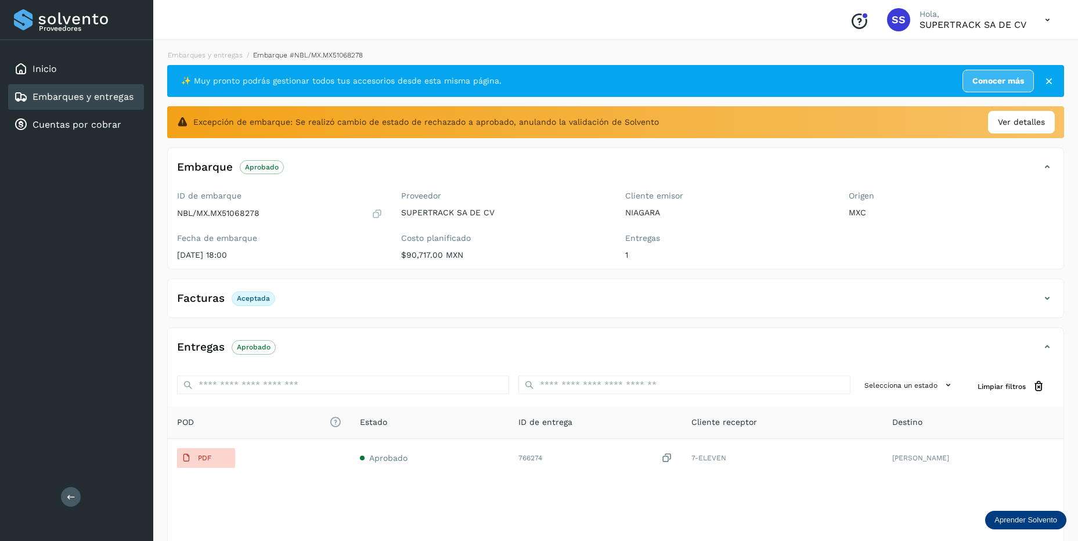
click at [1042, 86] on div at bounding box center [1044, 81] width 21 height 12
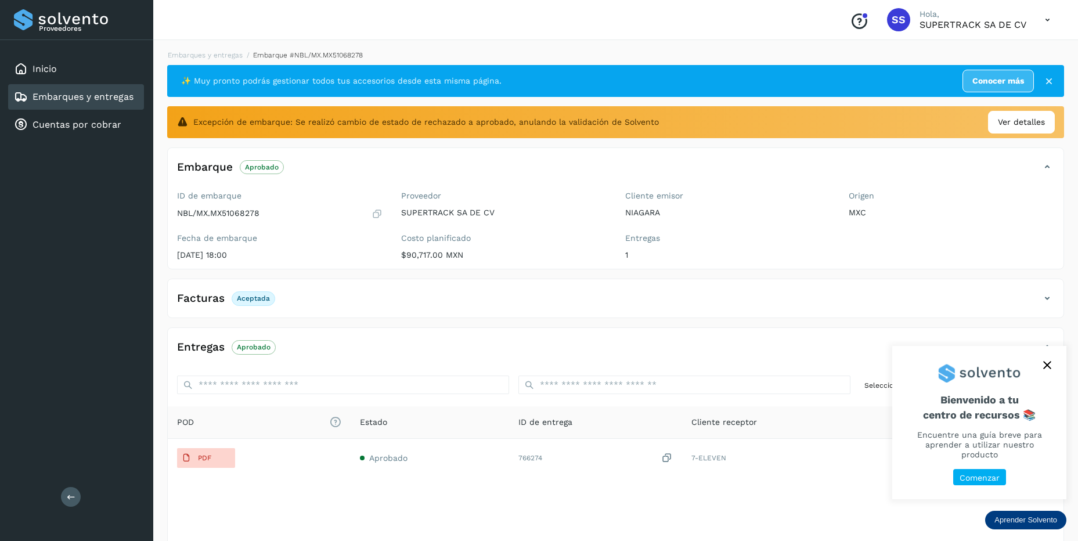
scroll to position [50, 0]
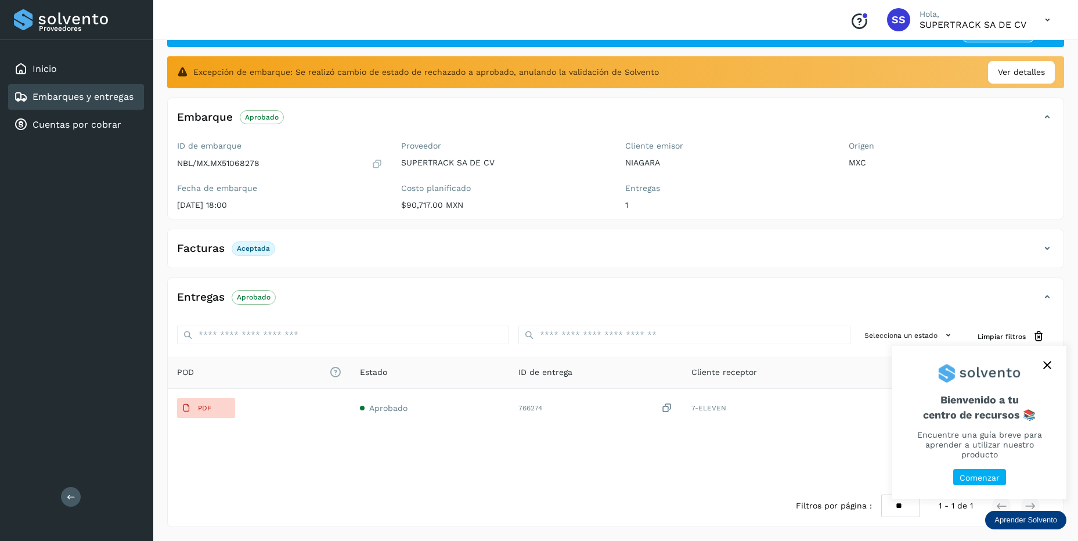
click at [1053, 370] on button "close," at bounding box center [1047, 364] width 17 height 17
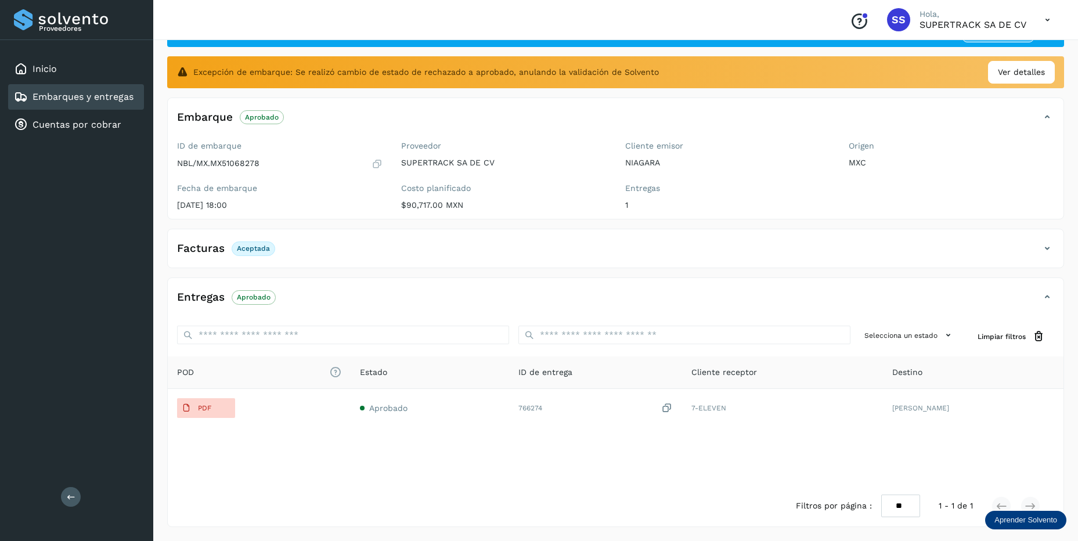
scroll to position [0, 0]
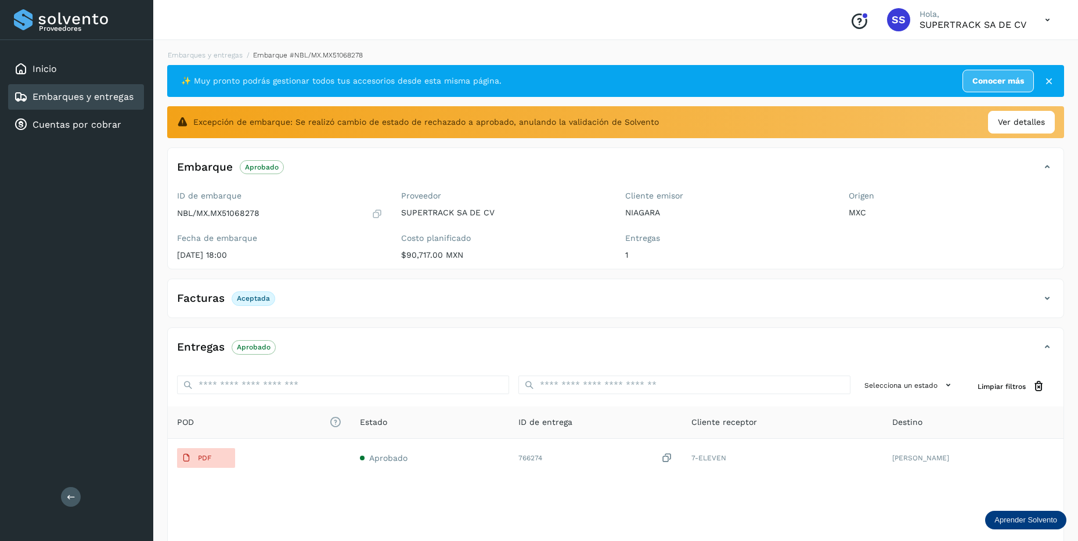
click at [243, 60] on li "Embarques y entregas" at bounding box center [303, 55] width 120 height 10
click at [219, 56] on link "Embarques y entregas" at bounding box center [205, 55] width 75 height 8
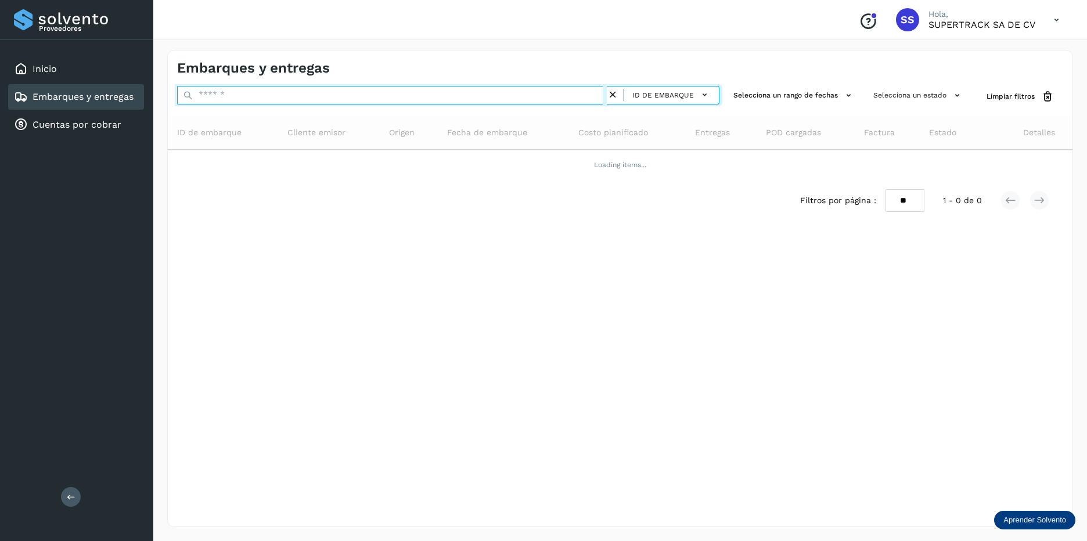
click at [254, 93] on input "text" at bounding box center [392, 95] width 430 height 19
type input "*"
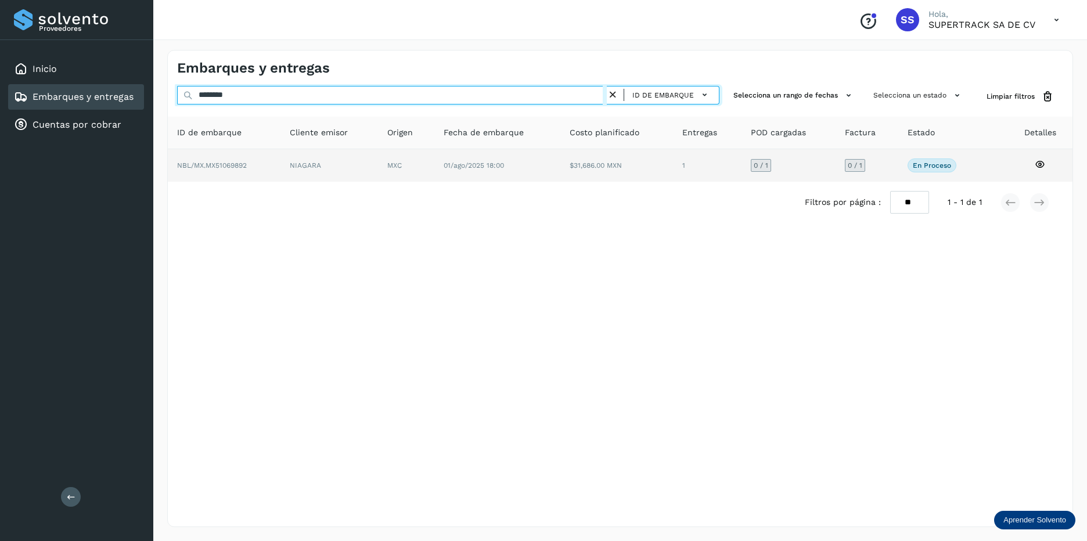
type input "********"
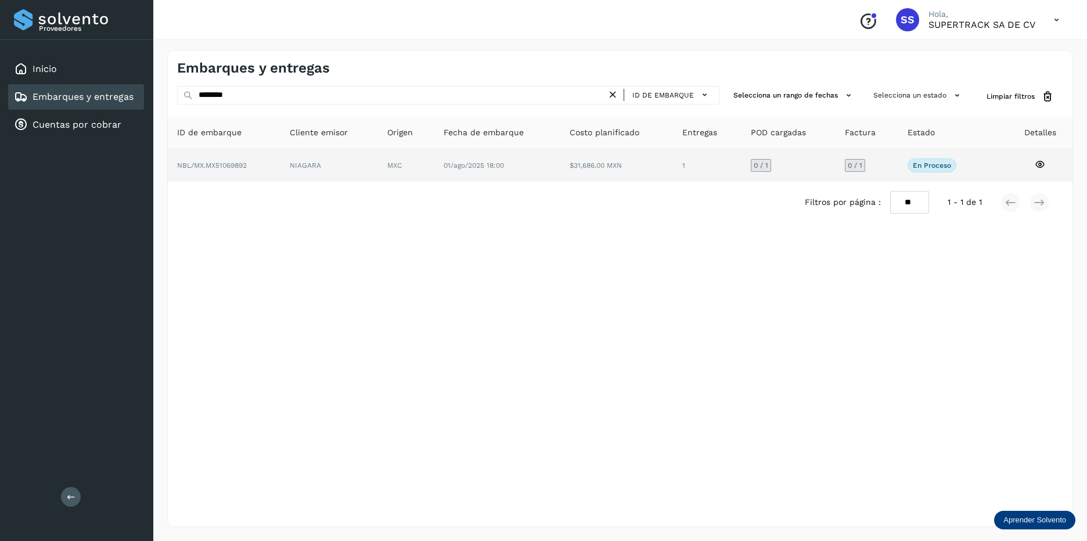
click at [459, 165] on span "01/ago/2025 18:00" at bounding box center [474, 165] width 60 height 8
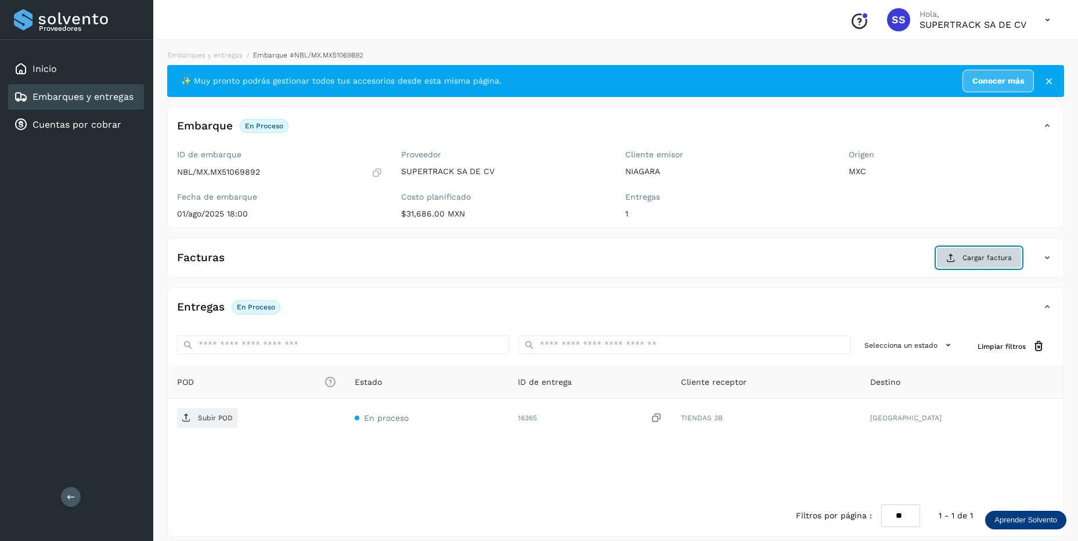
click at [1003, 252] on button "Cargar factura" at bounding box center [978, 257] width 85 height 21
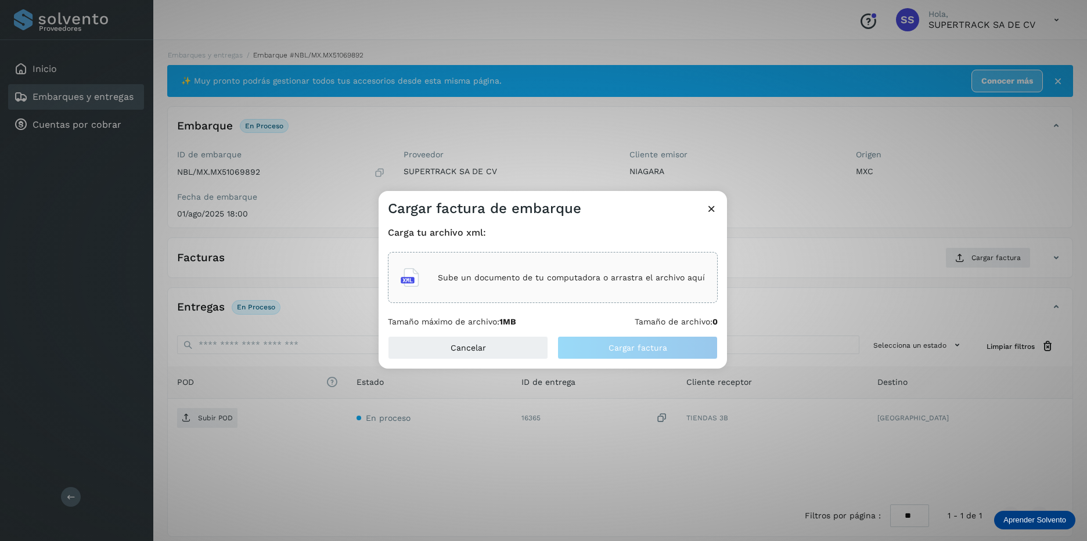
click at [475, 278] on p "Sube un documento de tu computadora o arrastra el archivo aquí" at bounding box center [571, 278] width 267 height 10
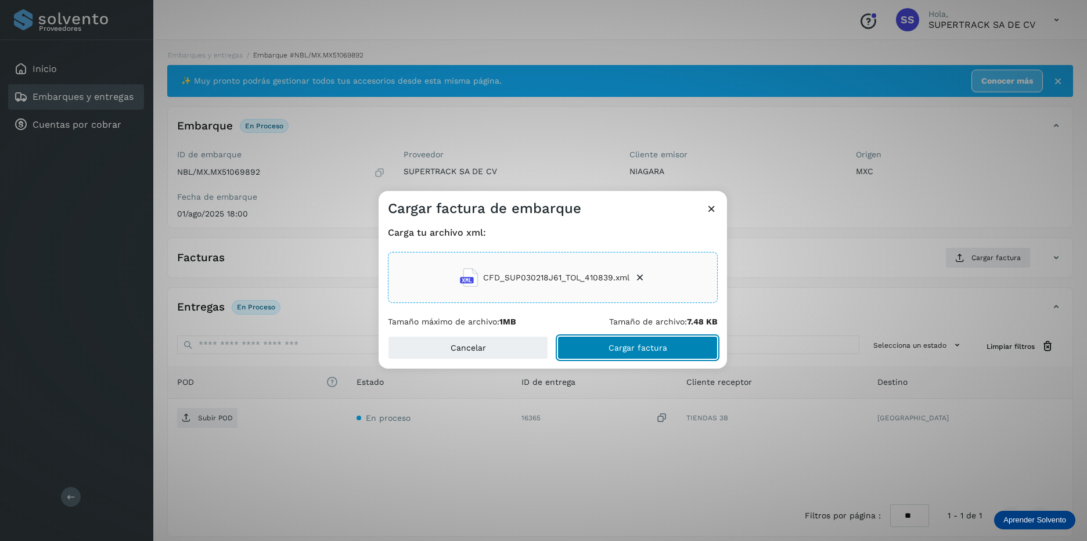
click at [641, 341] on button "Cargar factura" at bounding box center [637, 347] width 160 height 23
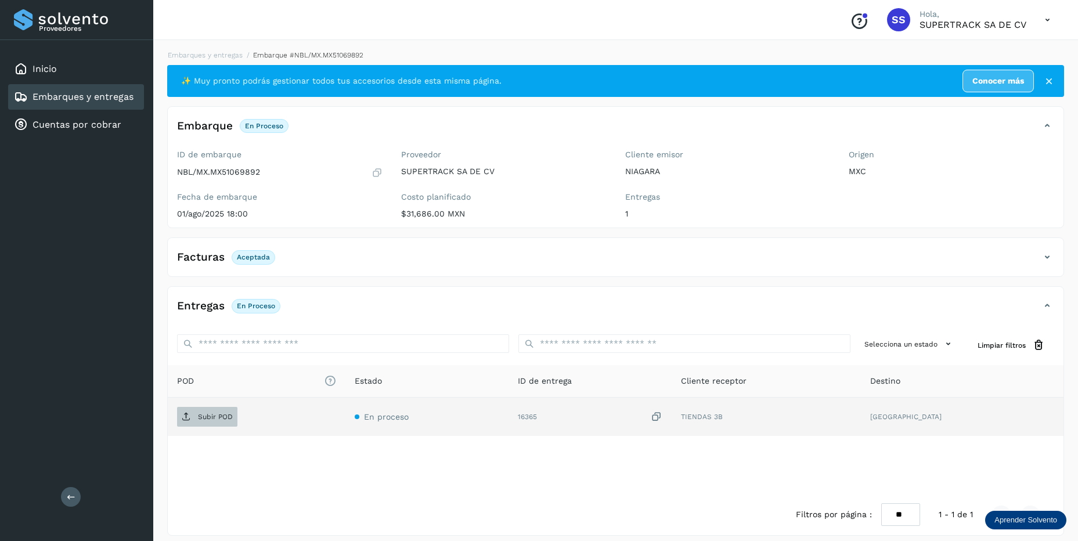
click at [205, 416] on p "Subir POD" at bounding box center [215, 417] width 35 height 8
